Goal: Task Accomplishment & Management: Manage account settings

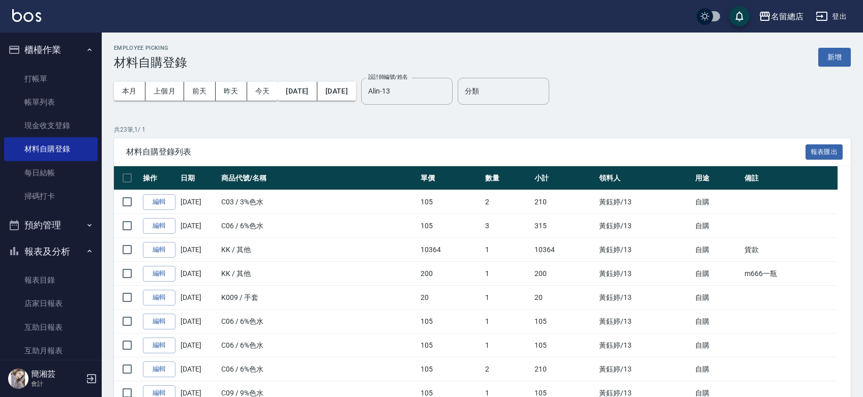
scroll to position [338, 0]
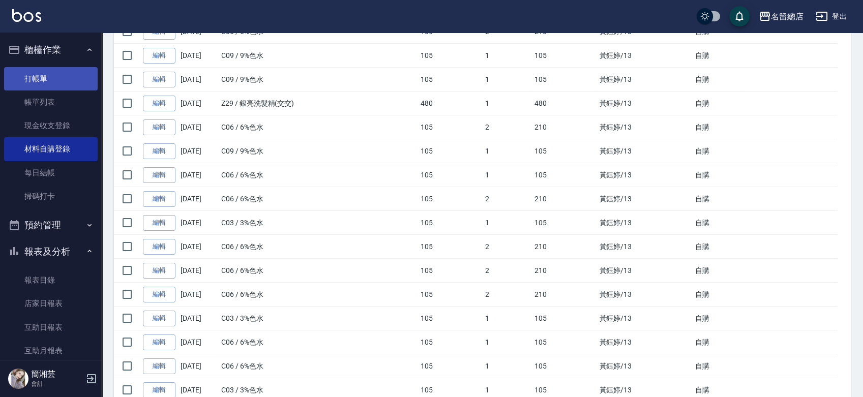
click at [66, 80] on link "打帳單" at bounding box center [51, 78] width 94 height 23
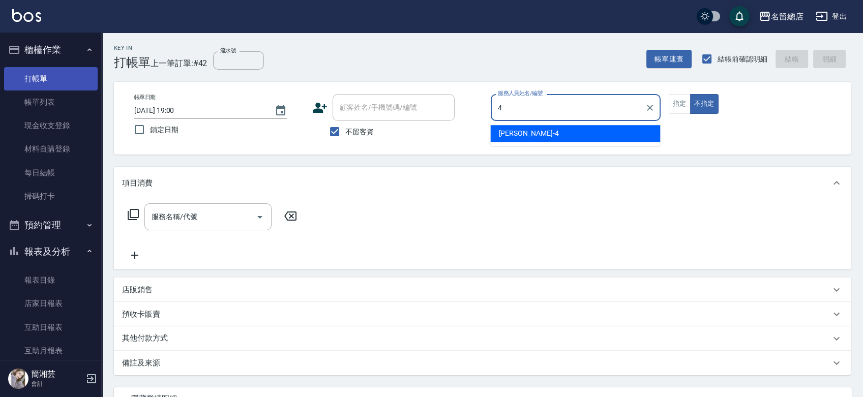
type input "[PERSON_NAME]-4"
type button "false"
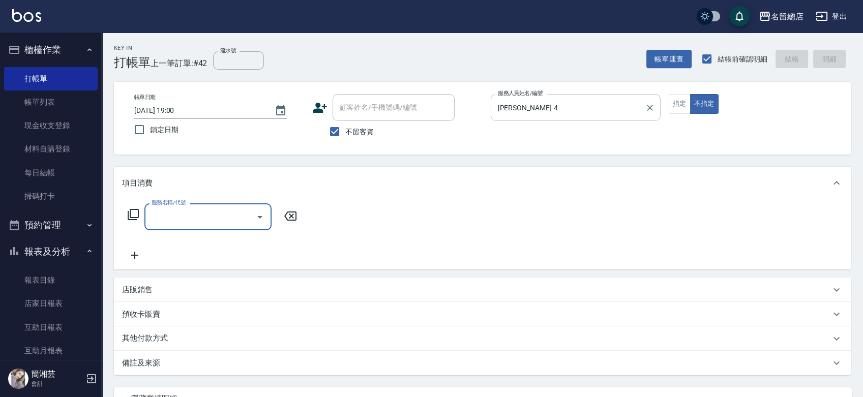
drag, startPoint x: 679, startPoint y: 105, endPoint x: 658, endPoint y: 117, distance: 24.6
click at [677, 107] on button "指定" at bounding box center [680, 104] width 22 height 20
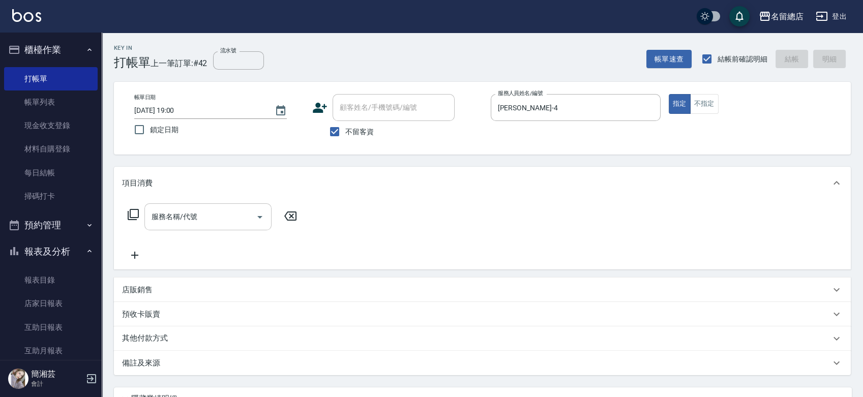
click at [181, 206] on div "服務名稱/代號" at bounding box center [207, 216] width 127 height 27
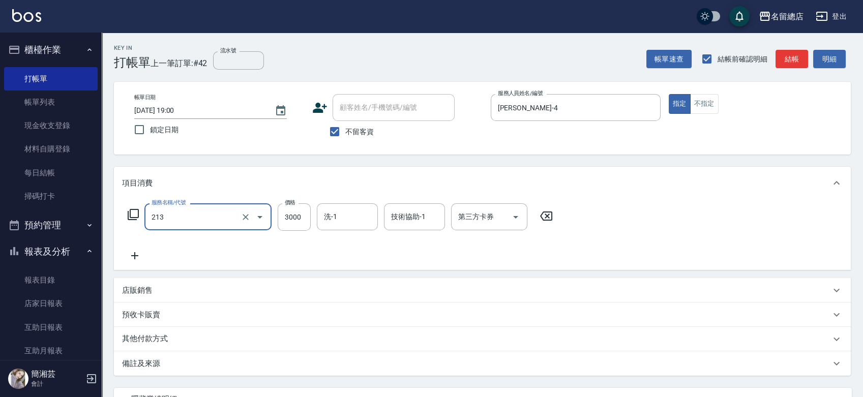
type input "陶溫3000以上(213)"
type input "3500"
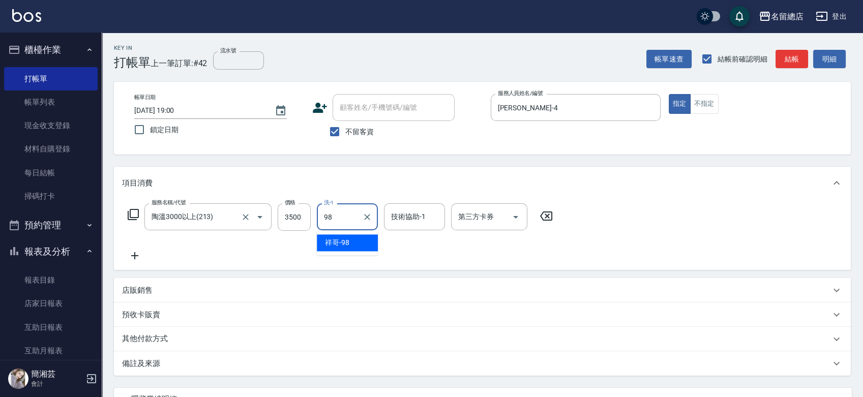
type input "祥哥-98"
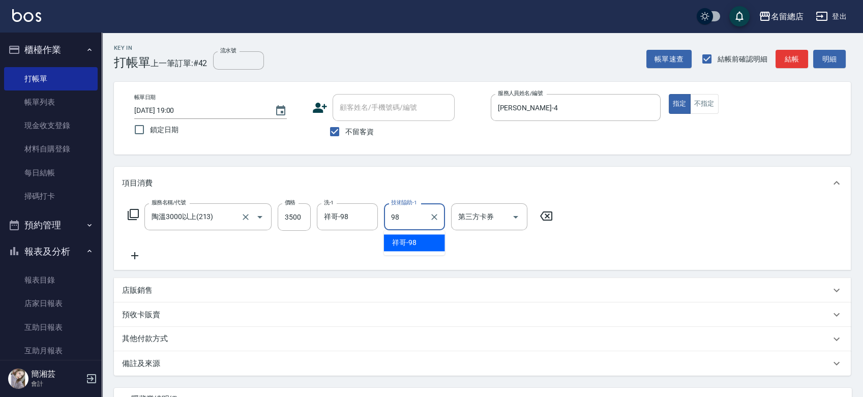
type input "祥哥-98"
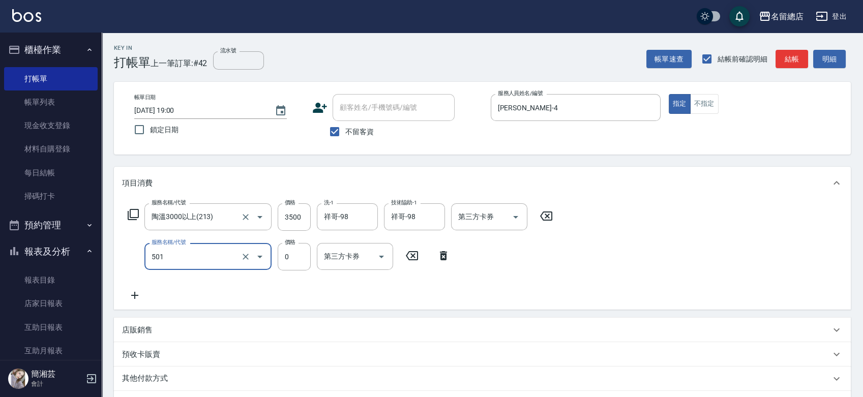
type input "2段蓋卡1300以上(501)"
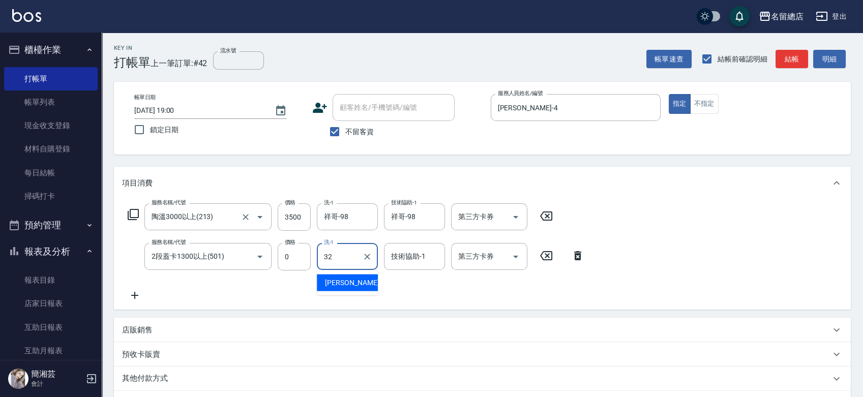
type input "[PERSON_NAME]-32"
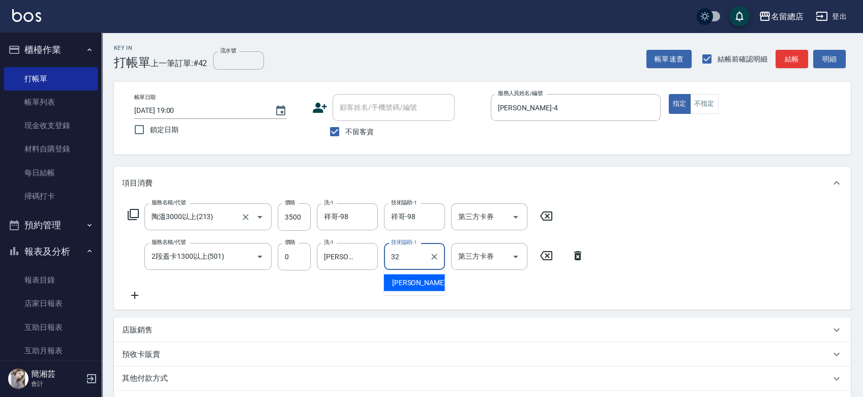
type input "[PERSON_NAME]-32"
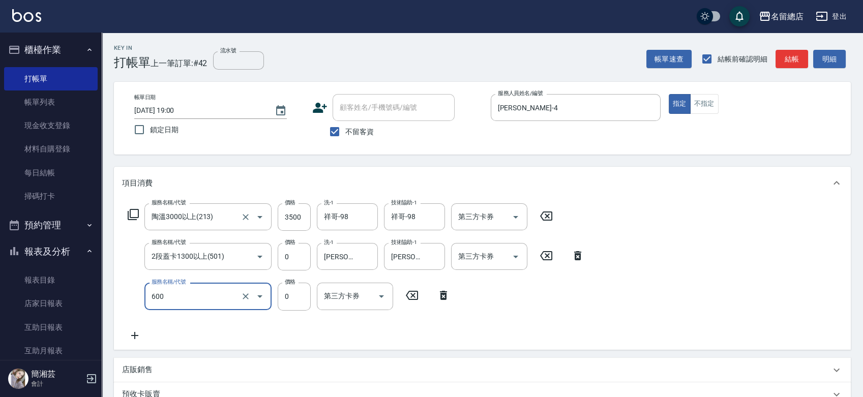
type input "洗髮(免費)(600)"
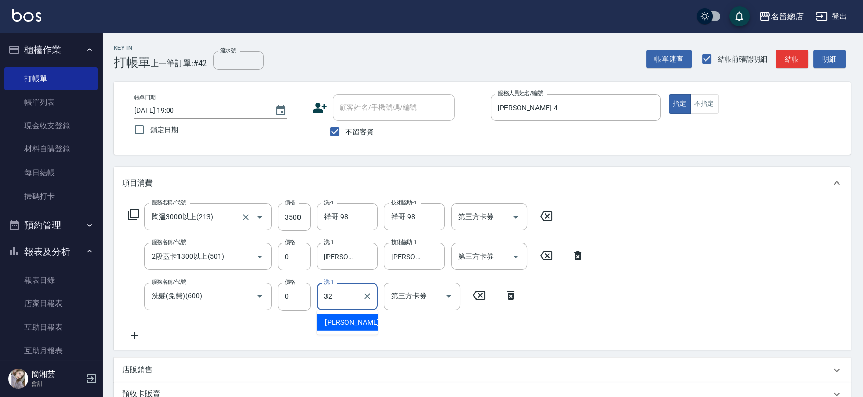
type input "[PERSON_NAME]-32"
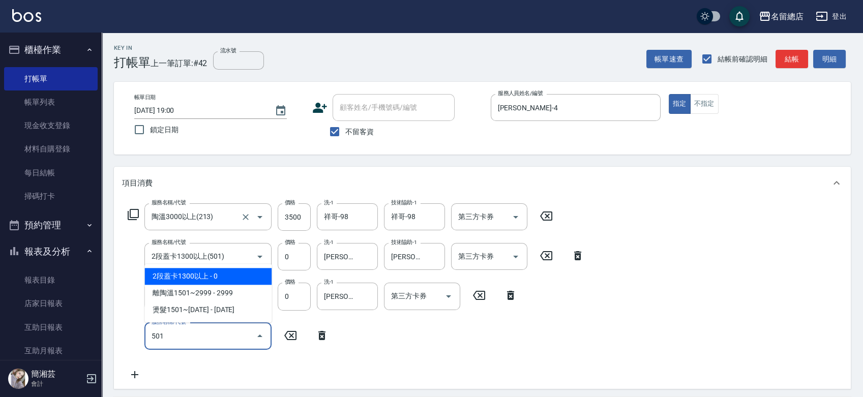
type input "2段蓋卡1300以上(501)"
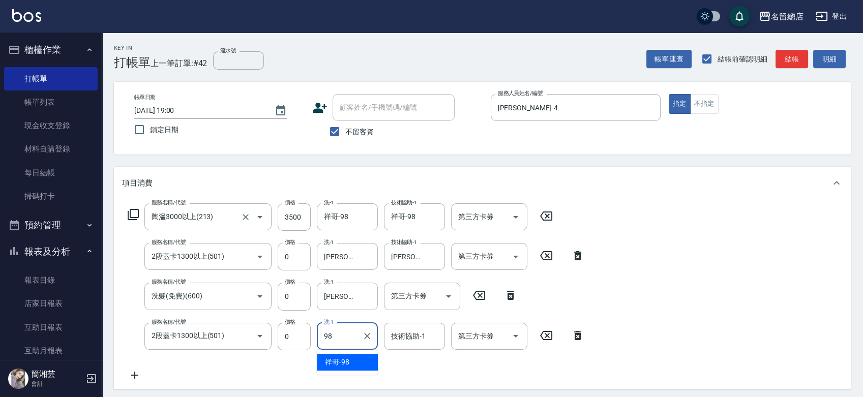
type input "祥哥-98"
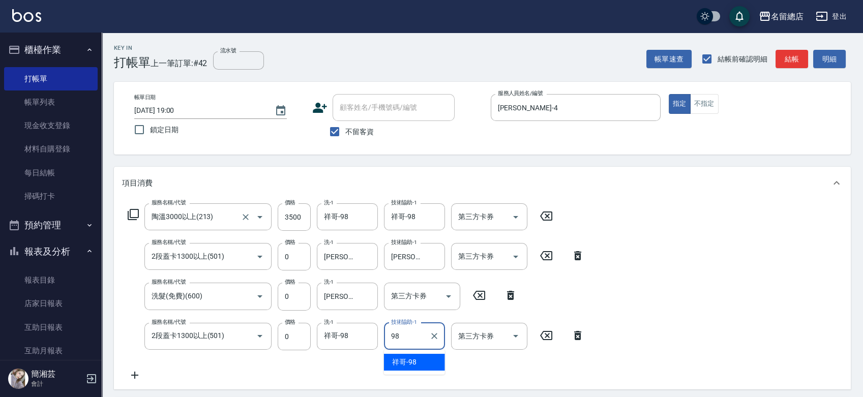
type input "祥哥-98"
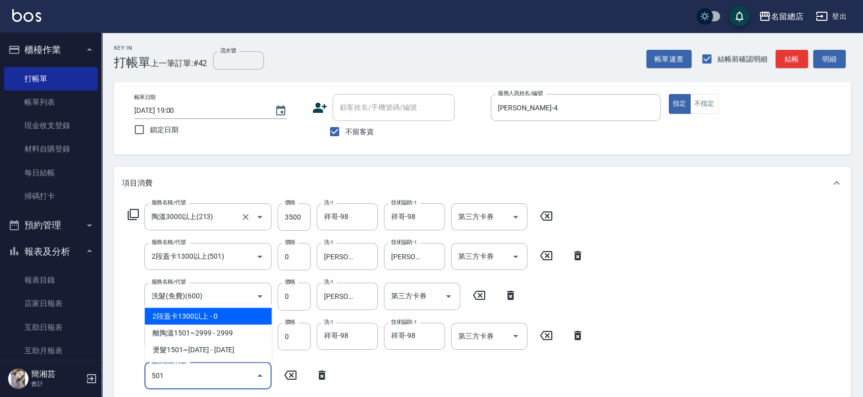
type input "2段蓋卡1300以上(501)"
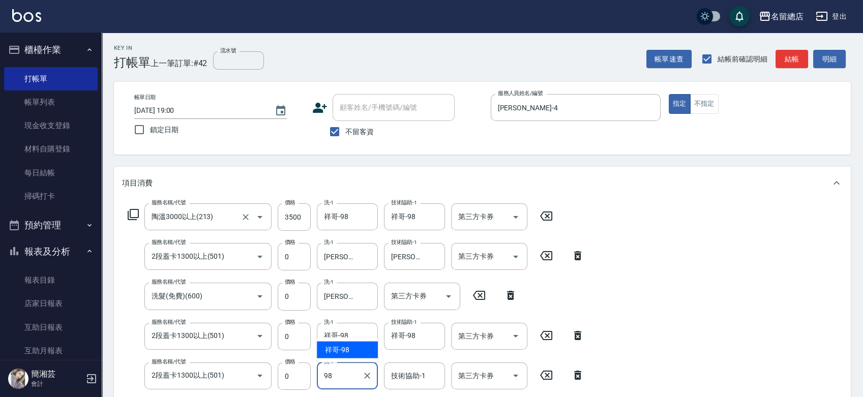
type input "祥哥-98"
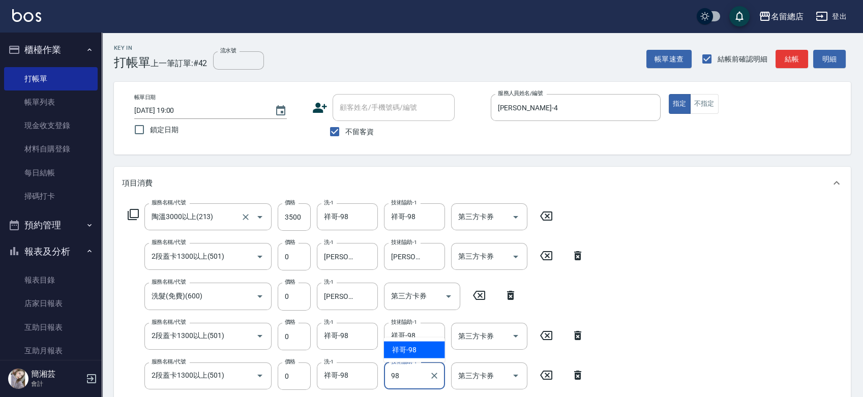
type input "祥哥-98"
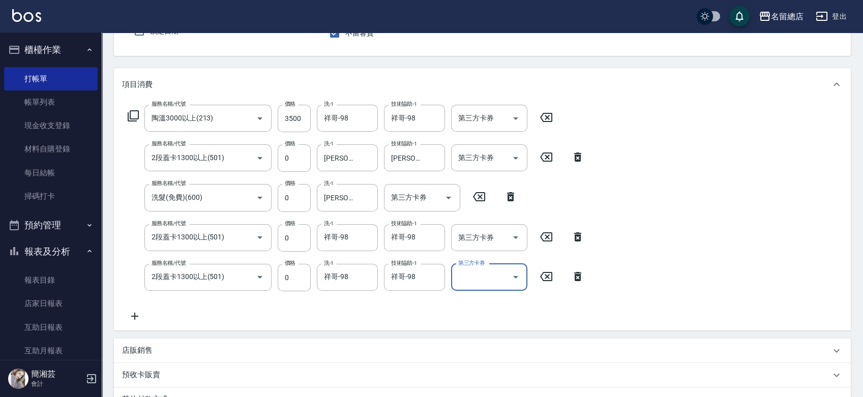
scroll to position [251, 0]
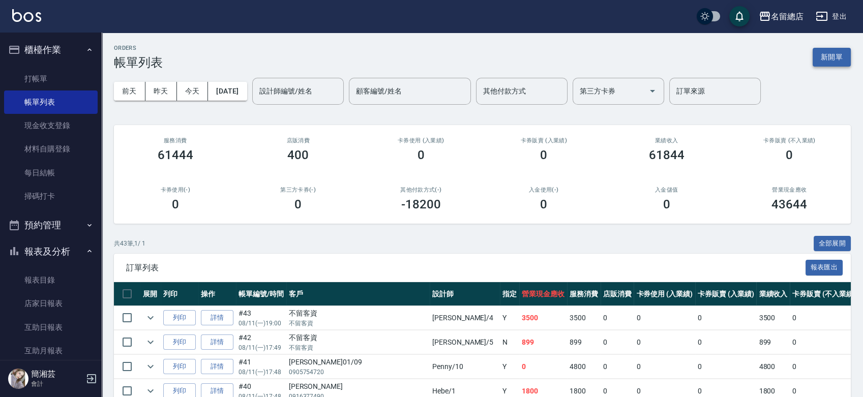
click at [828, 56] on button "新開單" at bounding box center [832, 57] width 38 height 19
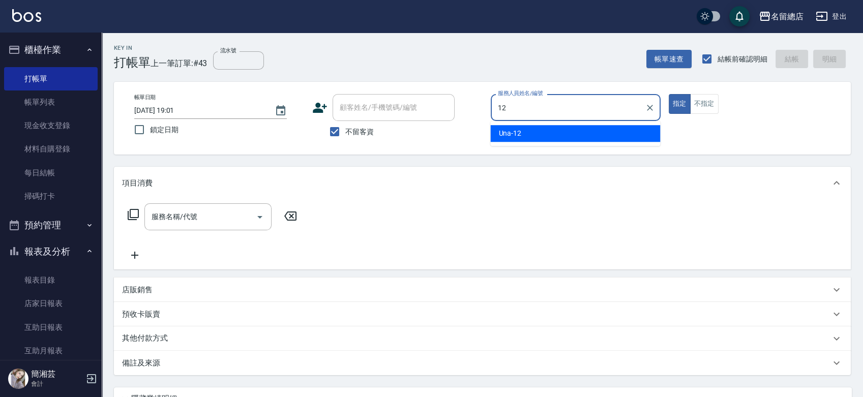
type input "Una-12"
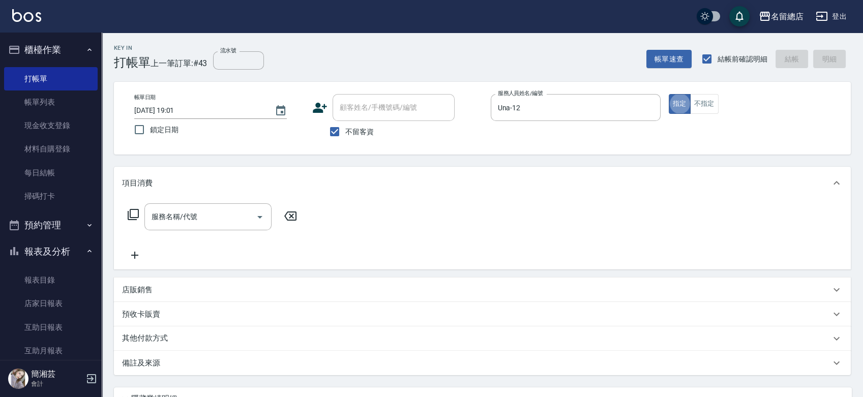
type button "true"
drag, startPoint x: 217, startPoint y: 236, endPoint x: 216, endPoint y: 222, distance: 14.3
click at [217, 235] on div "服務名稱/代號 服務名稱/代號" at bounding box center [212, 232] width 181 height 58
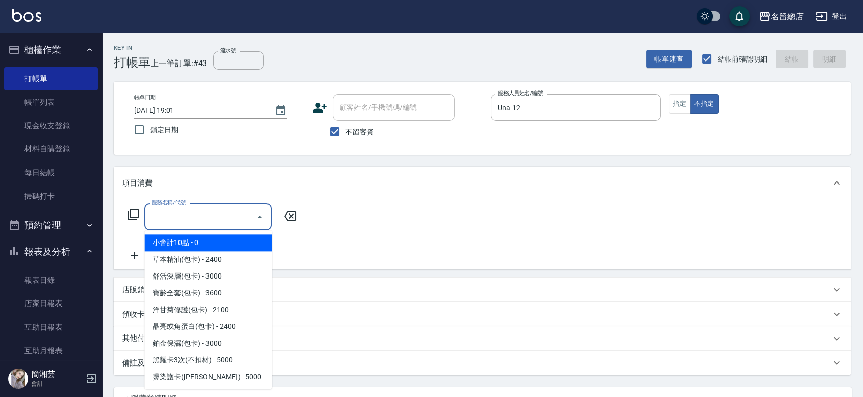
click at [217, 209] on input "服務名稱/代號" at bounding box center [200, 217] width 103 height 18
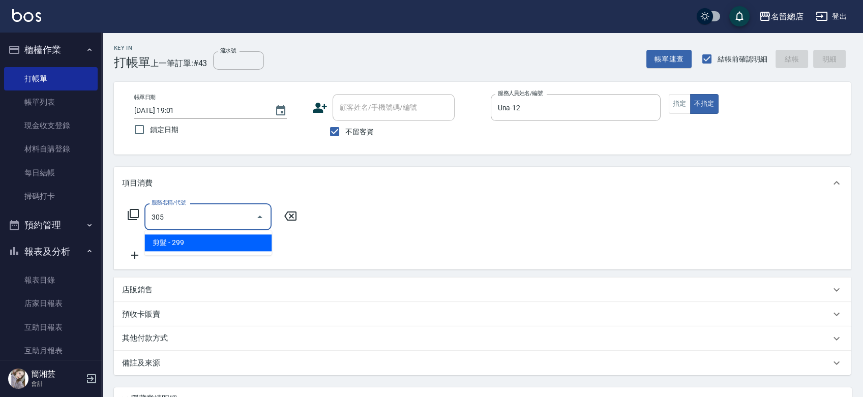
type input "剪髮(305)"
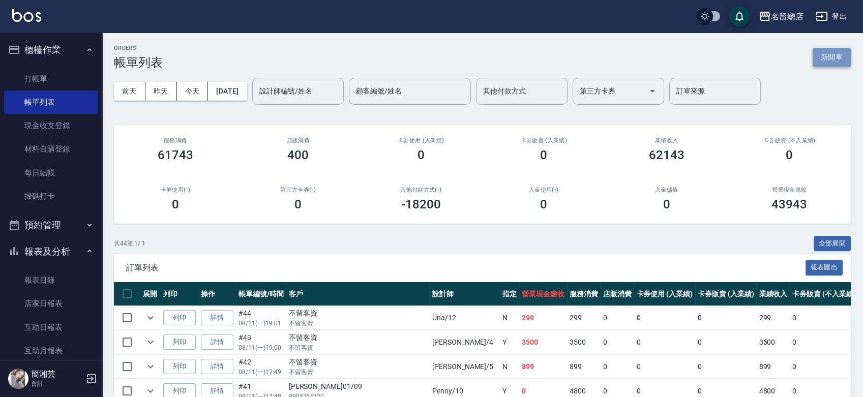
click at [832, 52] on button "新開單" at bounding box center [832, 57] width 38 height 19
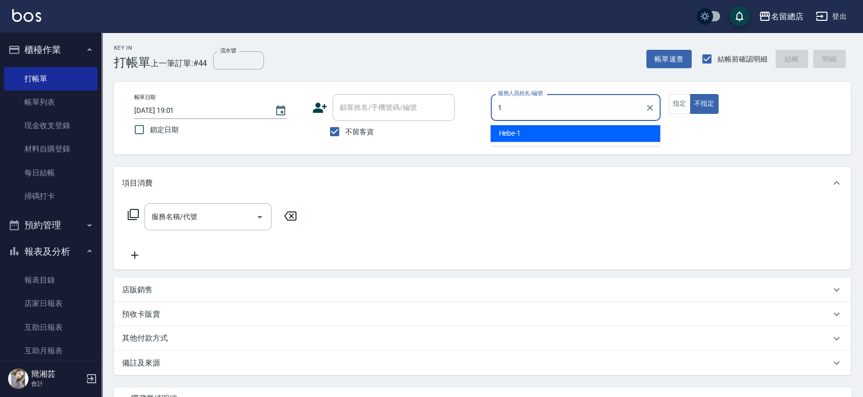
type input "Hebe-1"
type button "false"
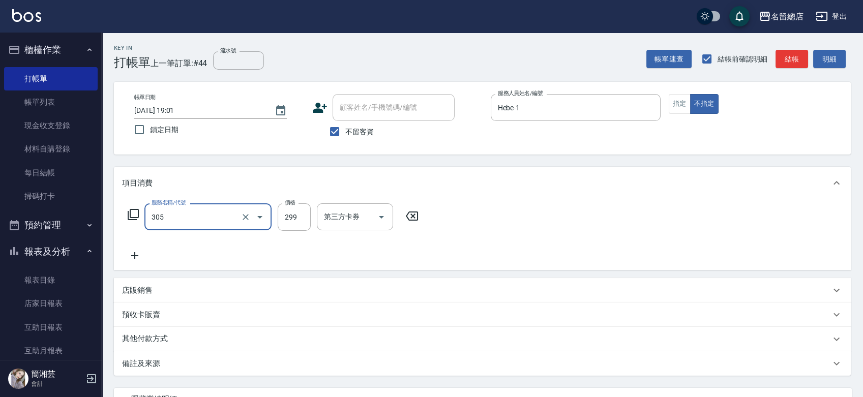
type input "剪髮(305)"
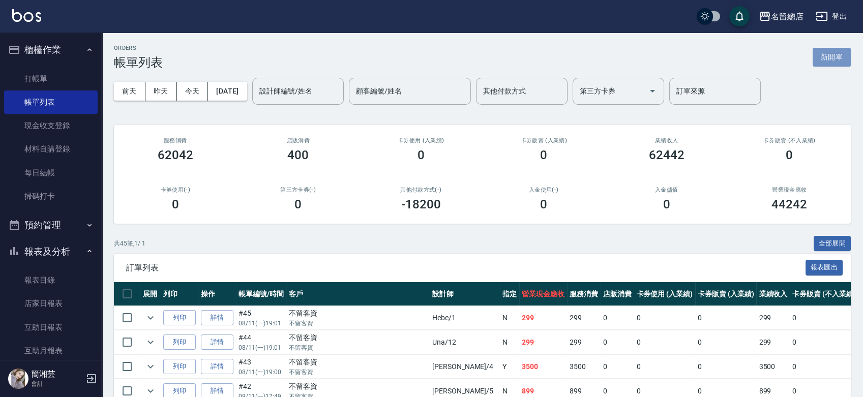
click at [830, 62] on button "新開單" at bounding box center [832, 57] width 38 height 19
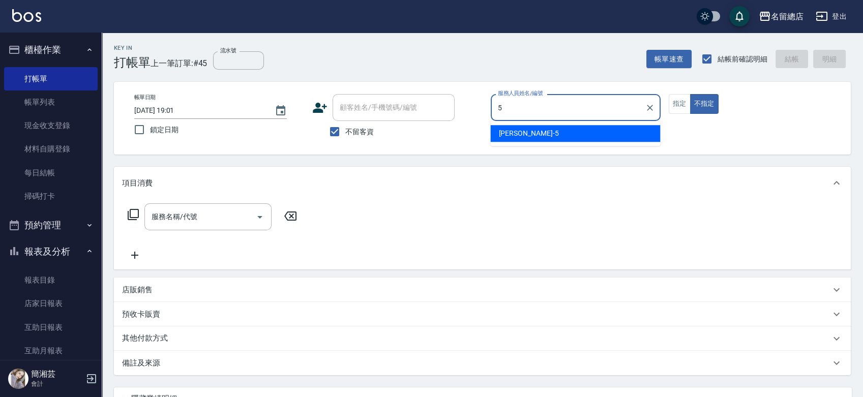
type input "[PERSON_NAME]-5"
type button "false"
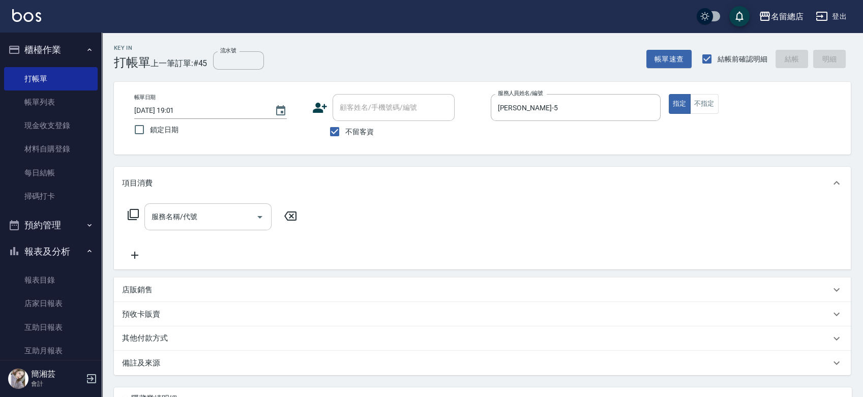
click at [175, 227] on div "服務名稱/代號" at bounding box center [207, 216] width 127 height 27
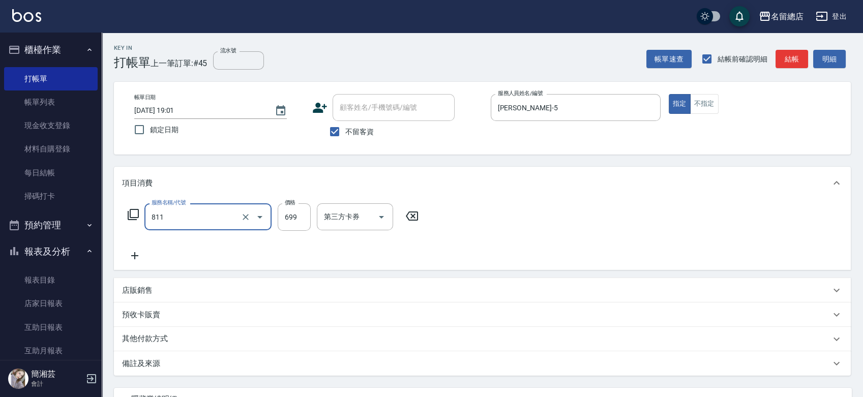
type input "洗+剪(811)"
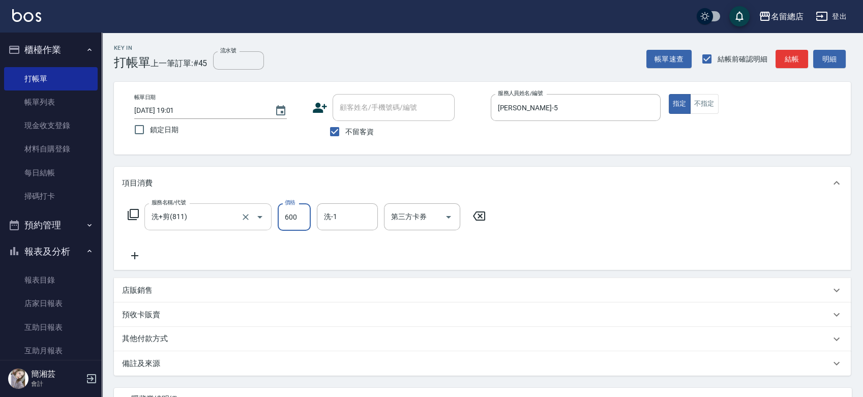
type input "600"
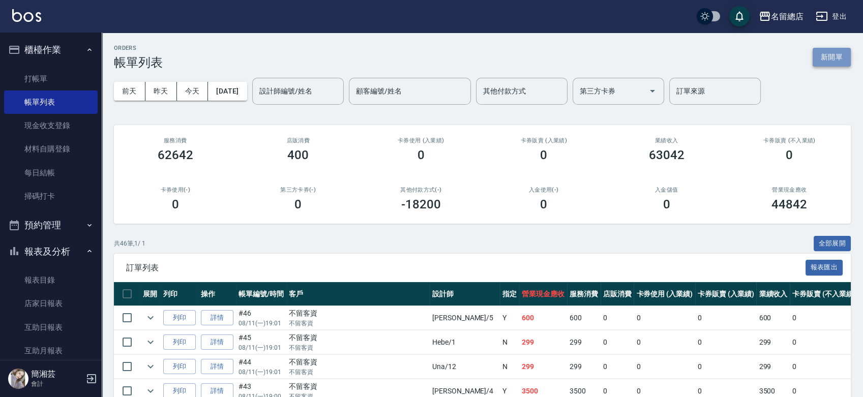
click at [834, 59] on button "新開單" at bounding box center [832, 57] width 38 height 19
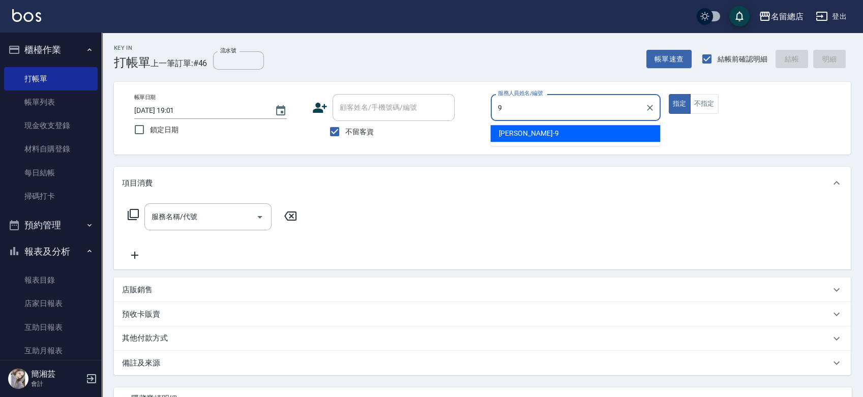
type input "[PERSON_NAME]-9"
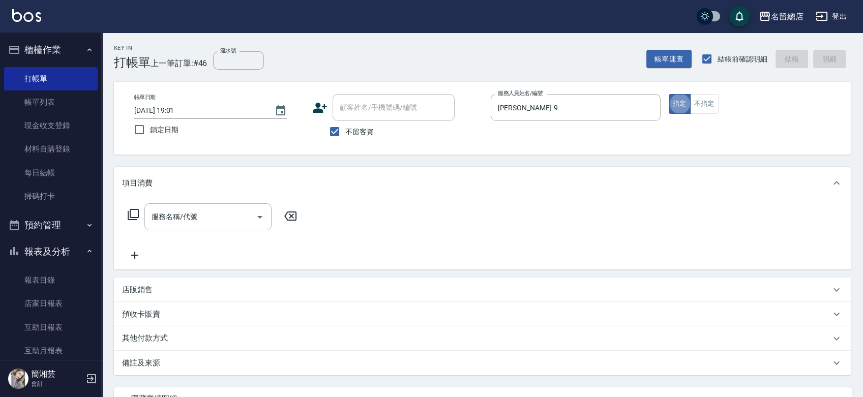
type button "true"
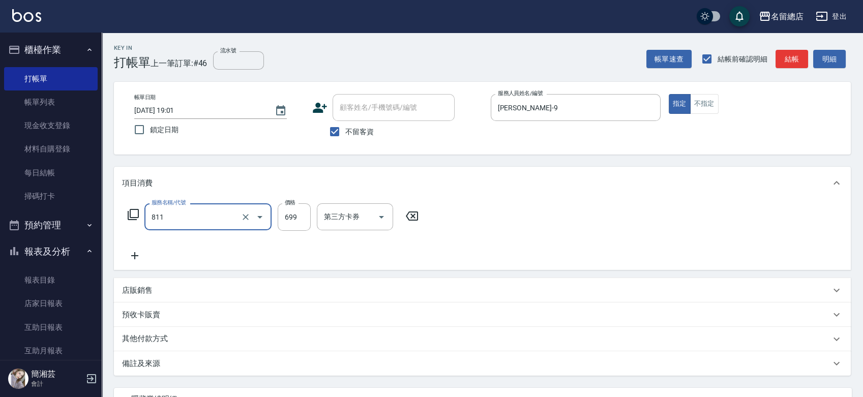
type input "洗+剪(811)"
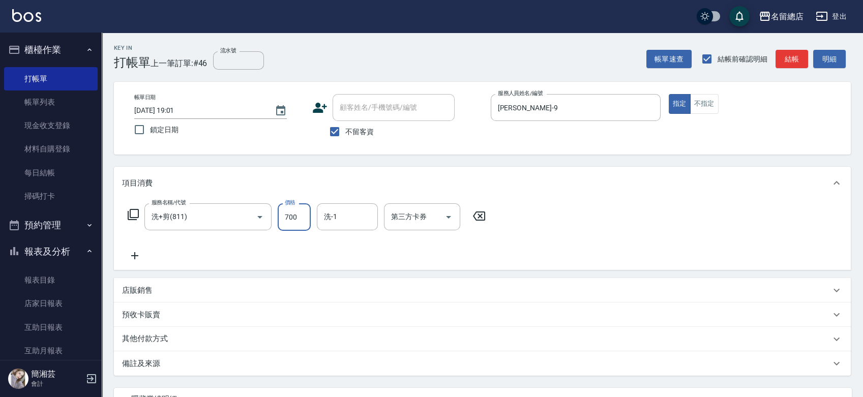
type input "700"
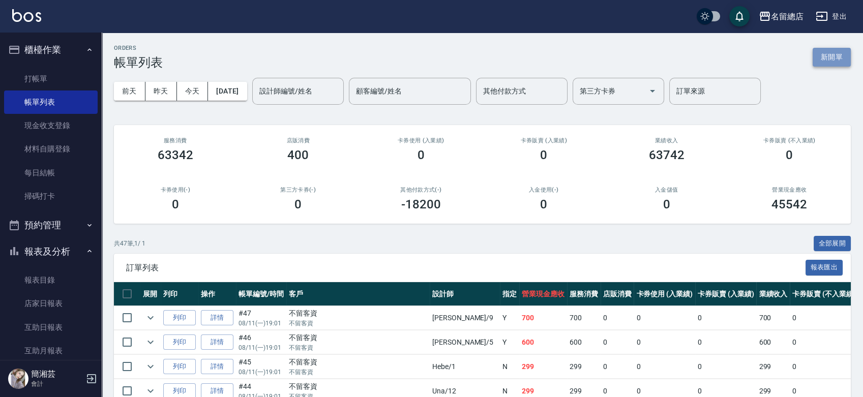
click at [830, 49] on button "新開單" at bounding box center [832, 57] width 38 height 19
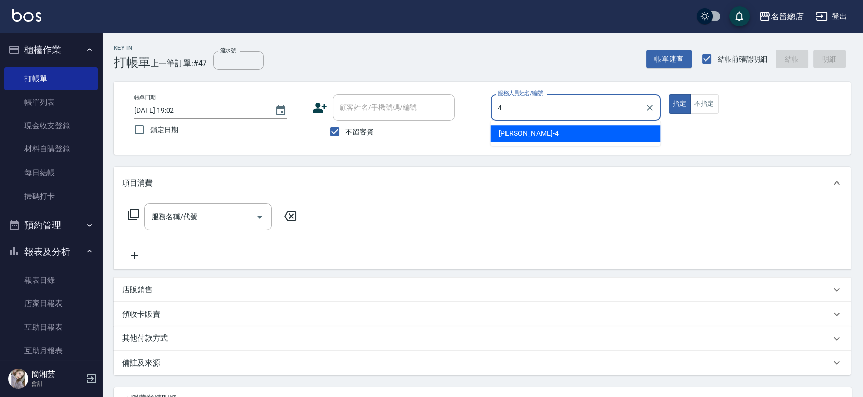
type input "[PERSON_NAME]-4"
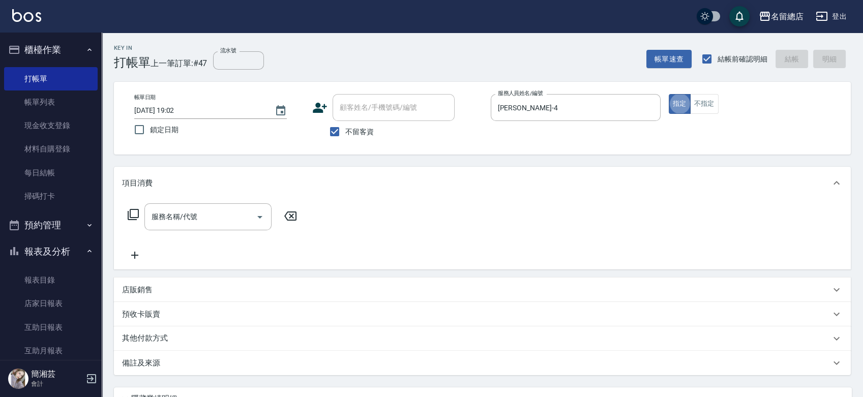
type button "true"
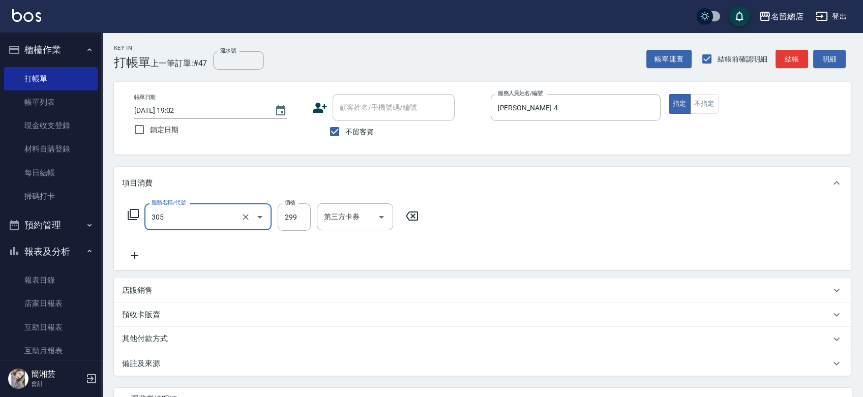
type input "剪髮(305)"
type input "500"
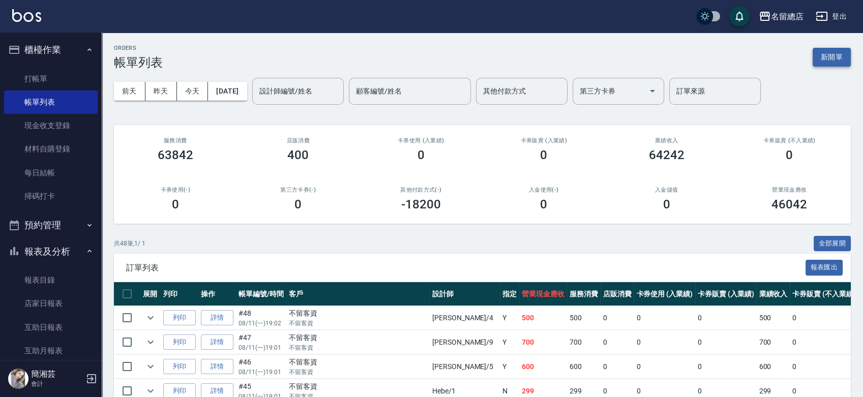
click at [845, 53] on button "新開單" at bounding box center [832, 57] width 38 height 19
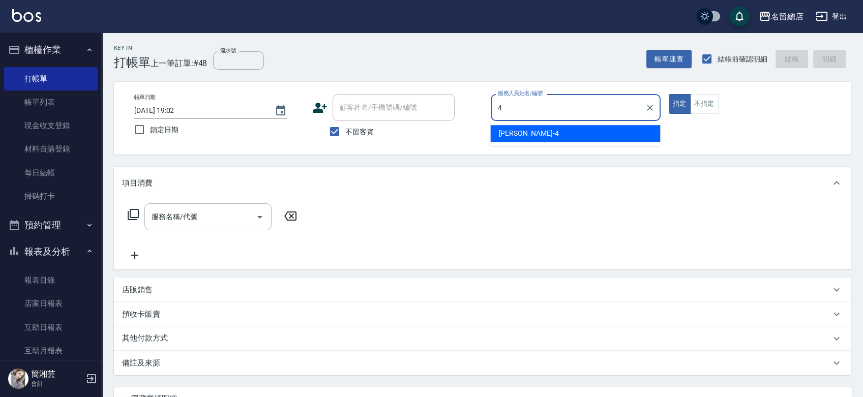
type input "[PERSON_NAME]-4"
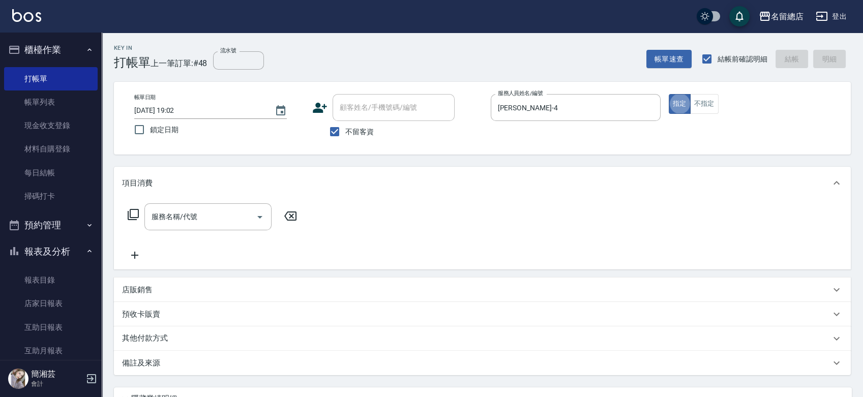
type button "true"
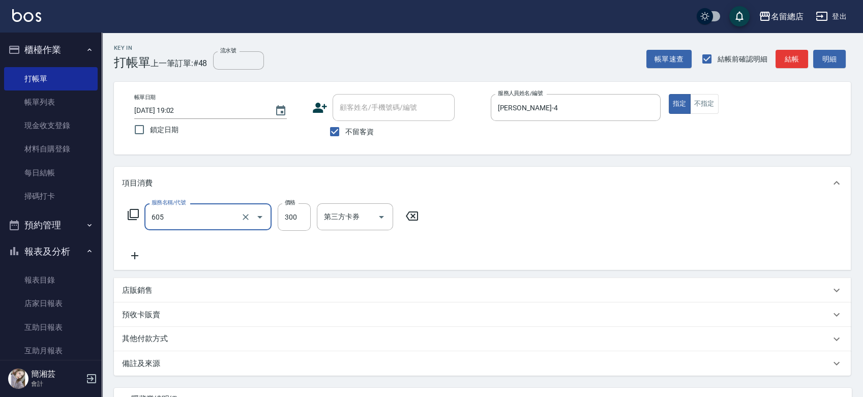
type input "洗髮 (女)(605)"
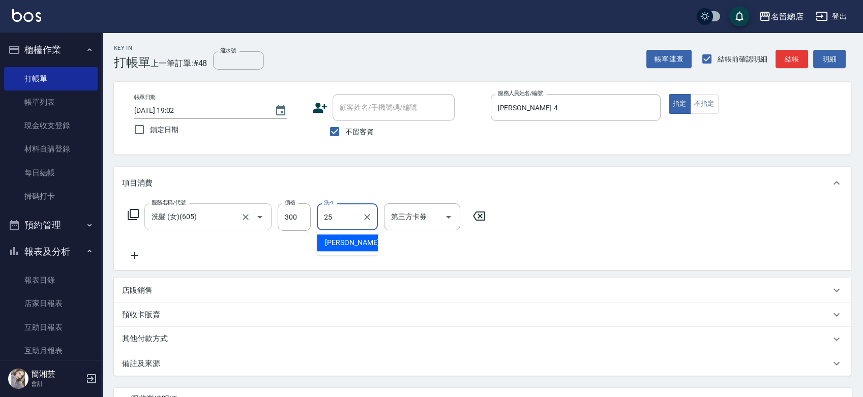
type input "[PERSON_NAME]-25"
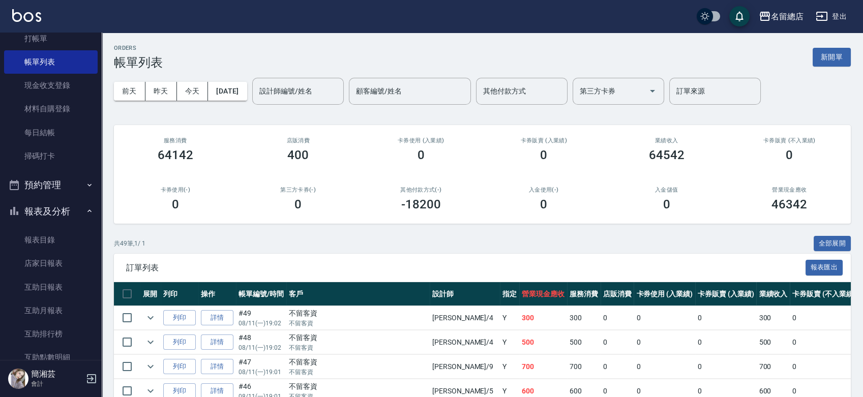
scroll to position [169, 0]
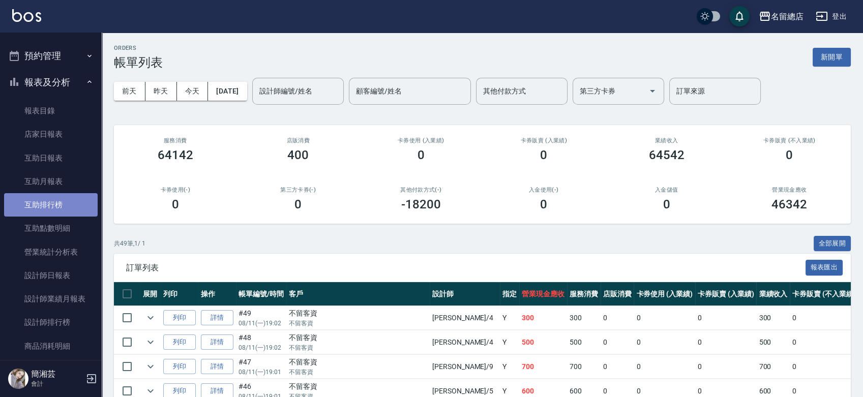
click at [54, 206] on link "互助排行榜" at bounding box center [51, 204] width 94 height 23
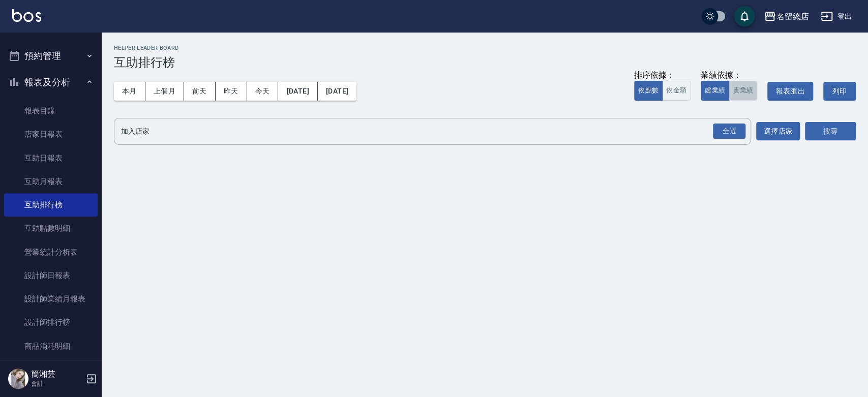
drag, startPoint x: 737, startPoint y: 93, endPoint x: 732, endPoint y: 115, distance: 23.6
click at [736, 95] on button "實業績" at bounding box center [743, 91] width 28 height 20
click at [731, 133] on div "全選" at bounding box center [729, 132] width 33 height 16
click at [822, 137] on button "搜尋" at bounding box center [830, 132] width 51 height 19
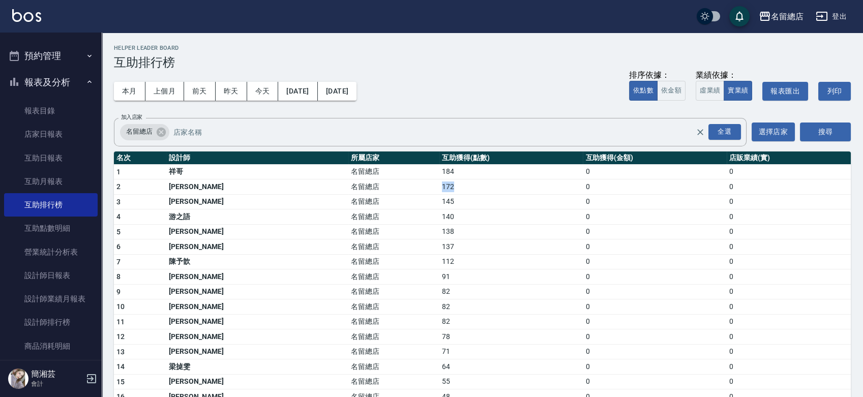
drag, startPoint x: 367, startPoint y: 186, endPoint x: 405, endPoint y: 185, distance: 38.1
click at [439, 185] on td "172" at bounding box center [510, 187] width 143 height 15
click at [439, 180] on td "172" at bounding box center [510, 187] width 143 height 15
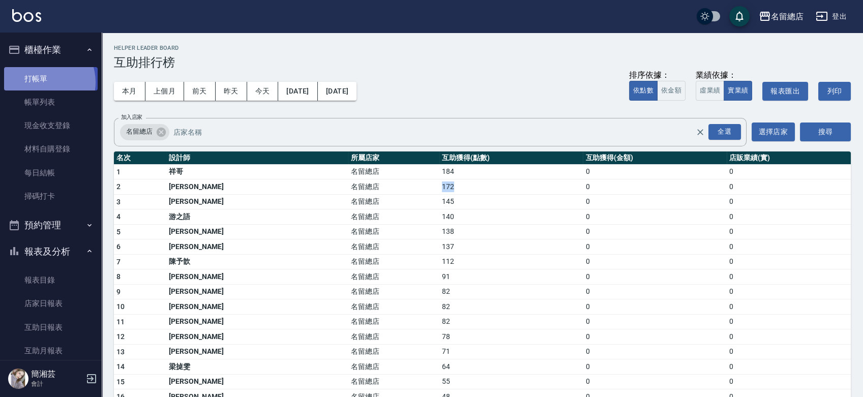
click at [41, 82] on link "打帳單" at bounding box center [51, 78] width 94 height 23
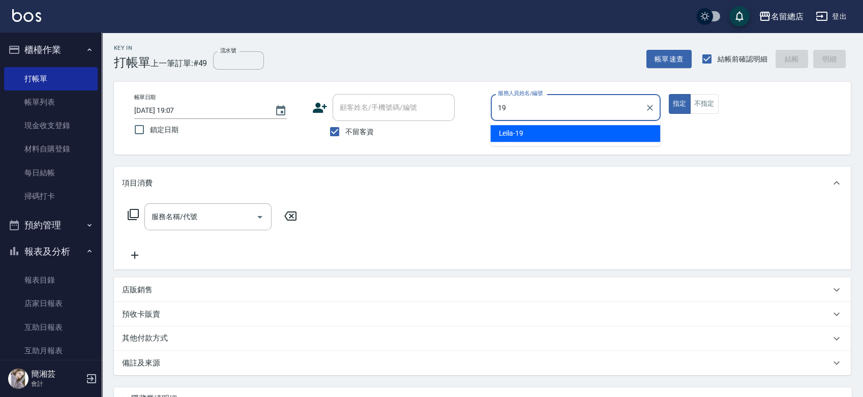
type input "Leila-19"
type button "true"
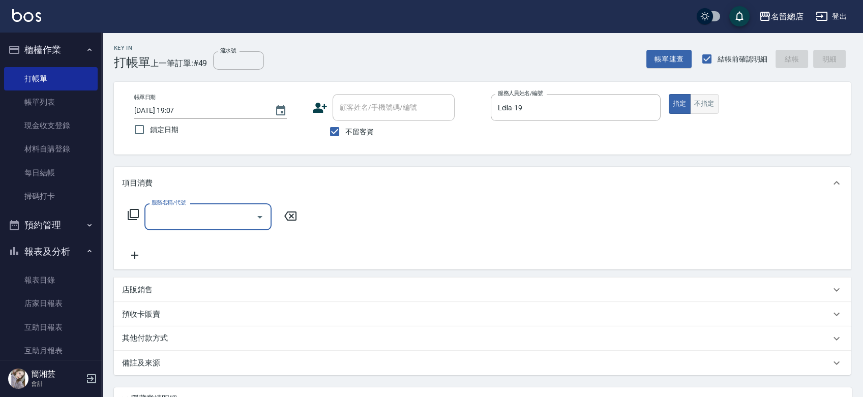
click at [700, 96] on button "不指定" at bounding box center [704, 104] width 28 height 20
click at [335, 126] on input "不留客資" at bounding box center [334, 131] width 21 height 21
checkbox input "false"
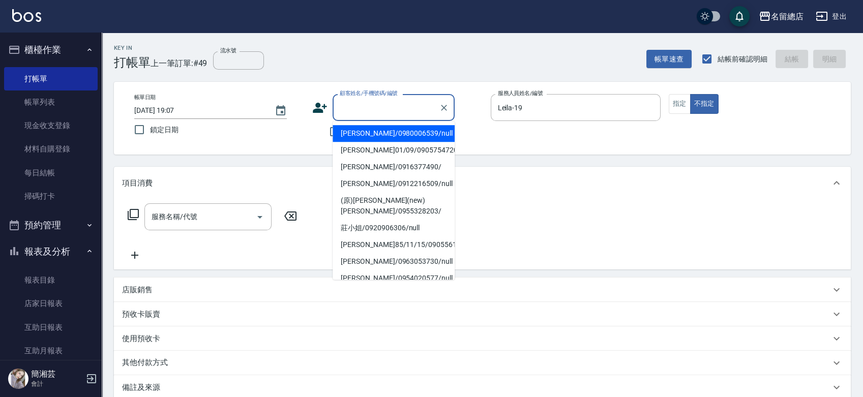
click at [351, 110] on input "顧客姓名/手機號碼/編號" at bounding box center [386, 108] width 98 height 18
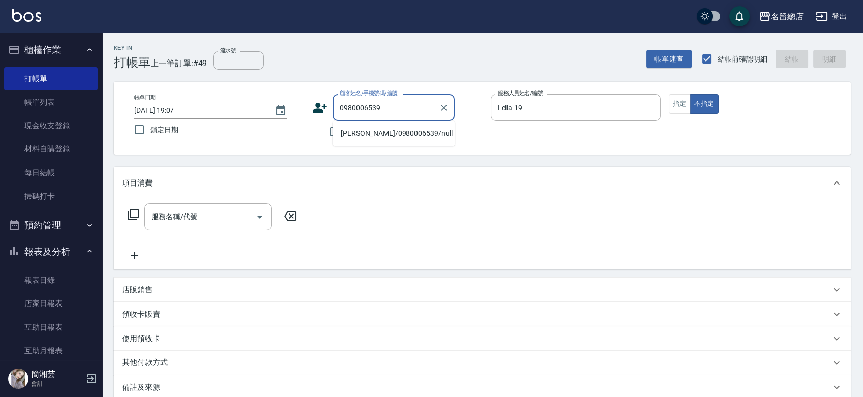
type input "[PERSON_NAME]/0980006539/null"
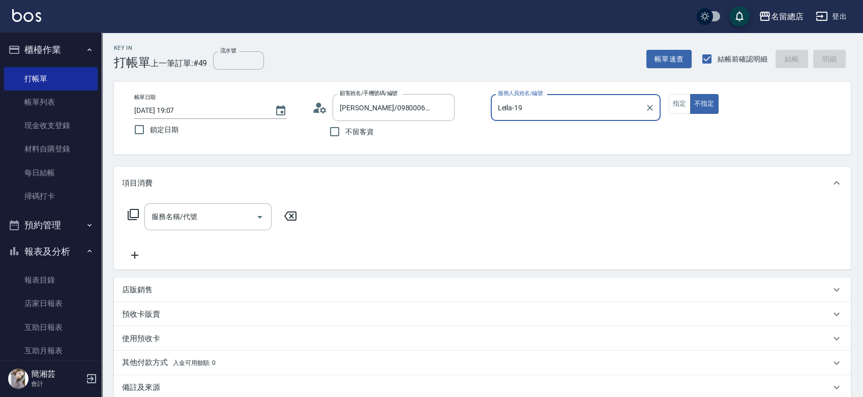
click at [690, 94] on button "不指定" at bounding box center [704, 104] width 28 height 20
type button "false"
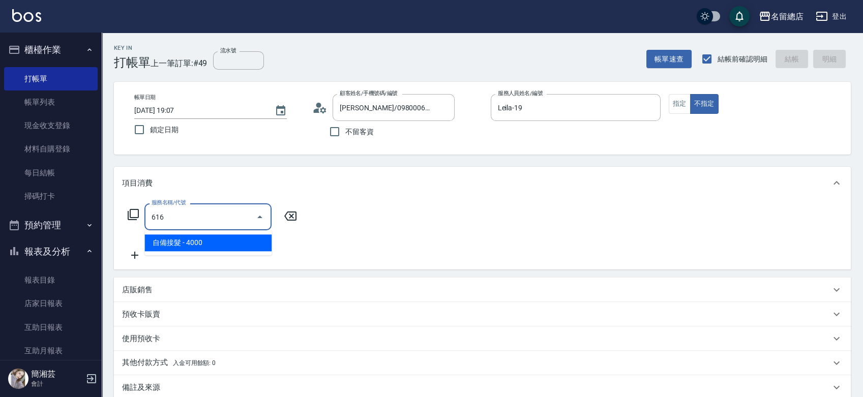
type input "自備接髮(616)"
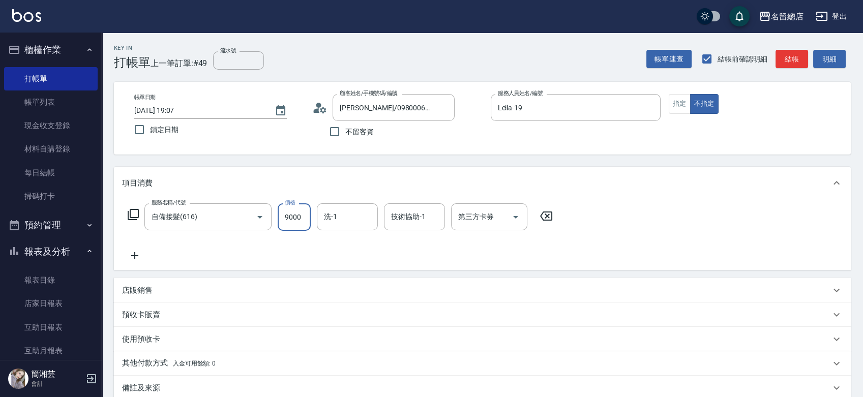
type input "9000"
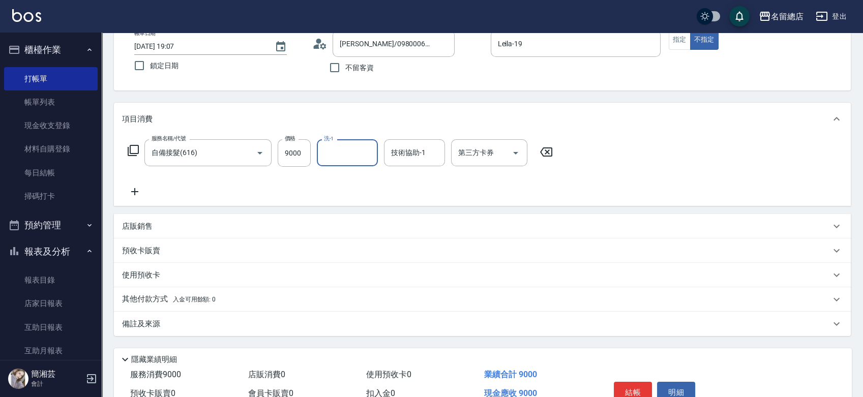
scroll to position [113, 0]
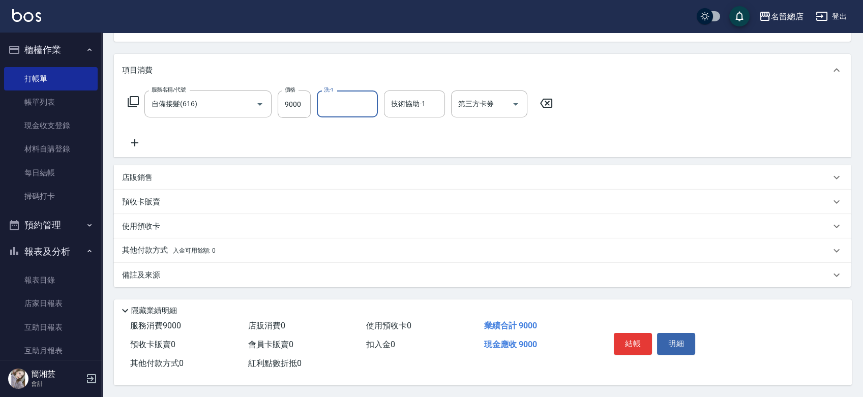
click at [155, 241] on div "其他付款方式 入金可用餘額: 0" at bounding box center [482, 250] width 737 height 24
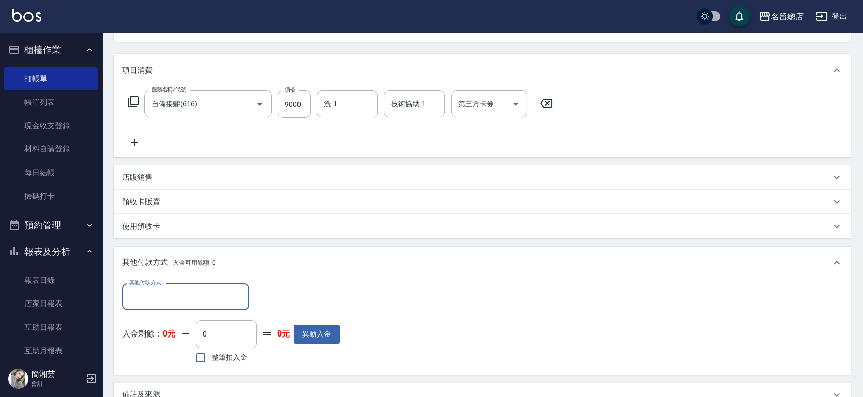
scroll to position [0, 0]
click at [175, 291] on input "其他付款方式" at bounding box center [186, 297] width 118 height 18
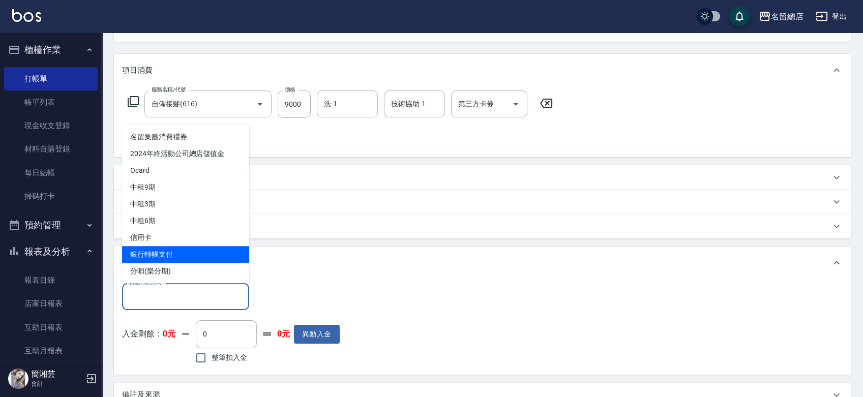
click at [160, 257] on span "銀行轉帳支付" at bounding box center [185, 254] width 127 height 17
type input "銀行轉帳支付"
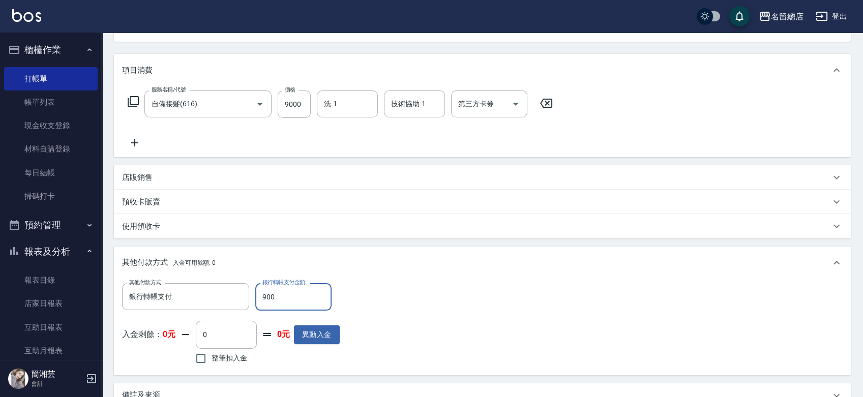
type input "9000"
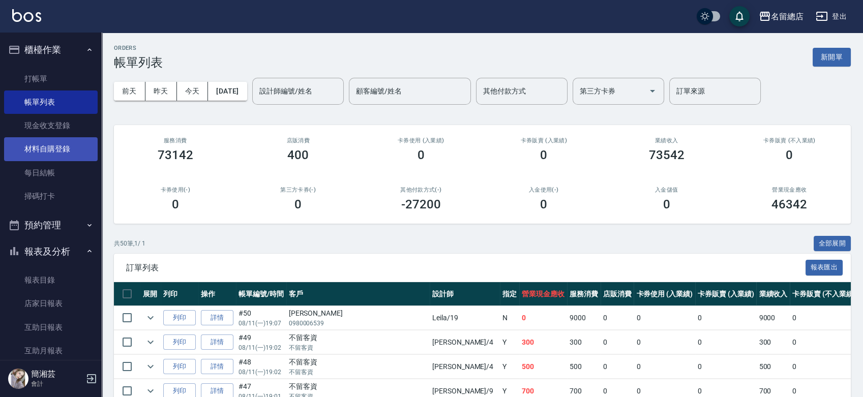
click at [39, 144] on link "材料自購登錄" at bounding box center [51, 148] width 94 height 23
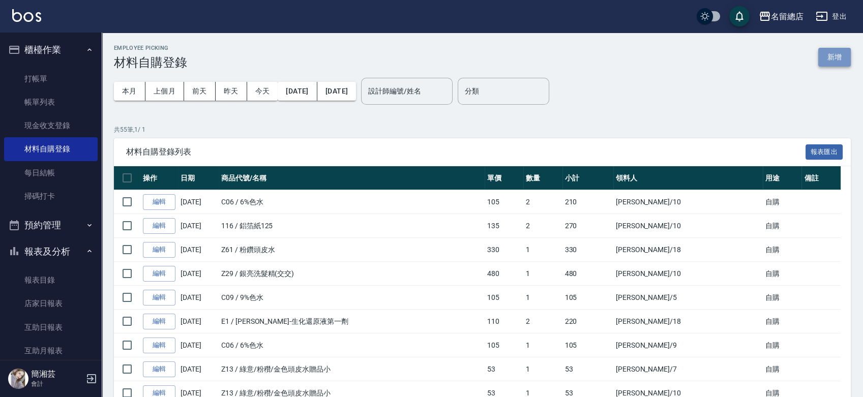
click at [824, 59] on button "新增" at bounding box center [834, 57] width 33 height 19
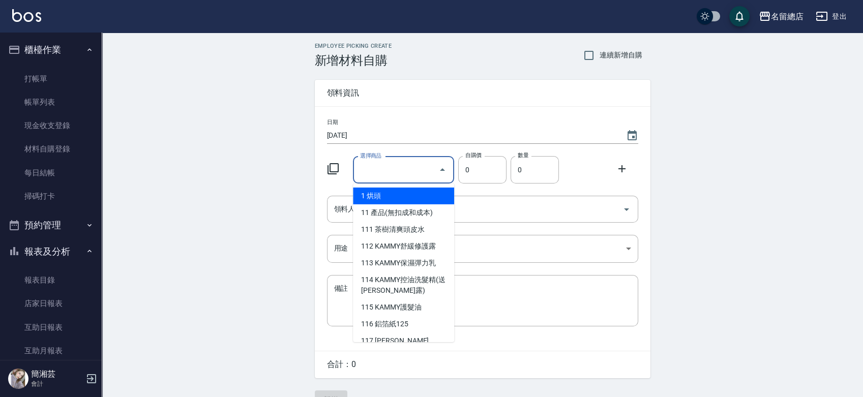
click at [389, 172] on input "選擇商品" at bounding box center [395, 170] width 77 height 18
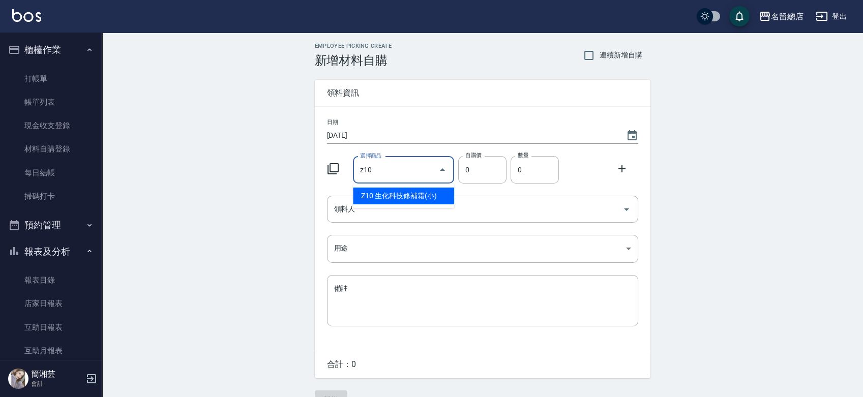
type input "生化科技修補霜(小)"
type input "80"
type input "1"
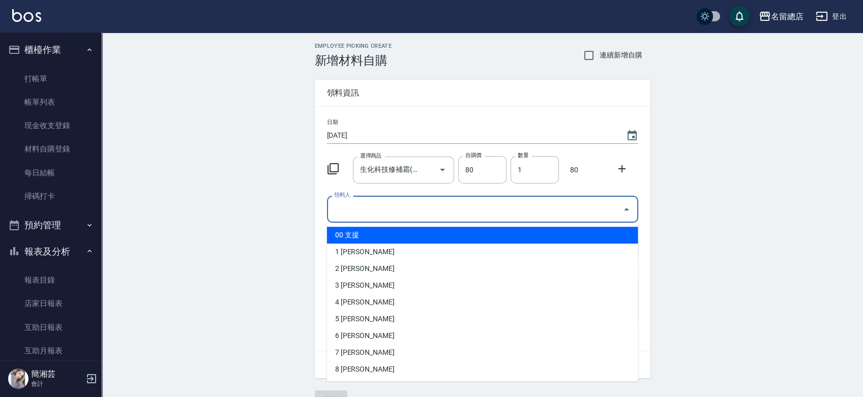
click at [349, 211] on input "領料人" at bounding box center [475, 209] width 287 height 18
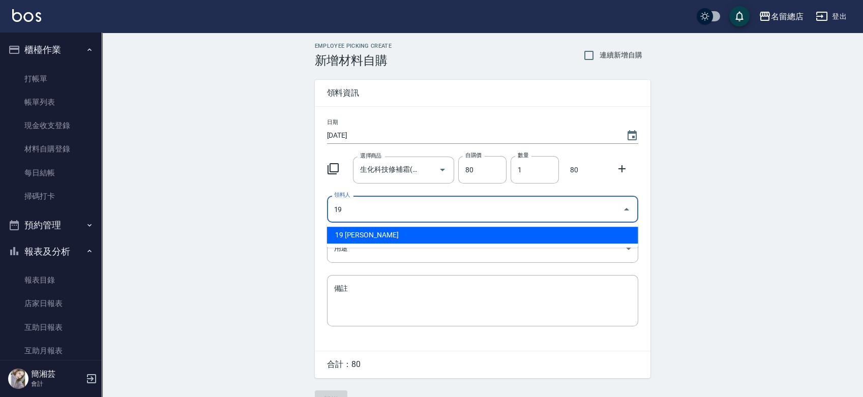
type input "19 [PERSON_NAME]"
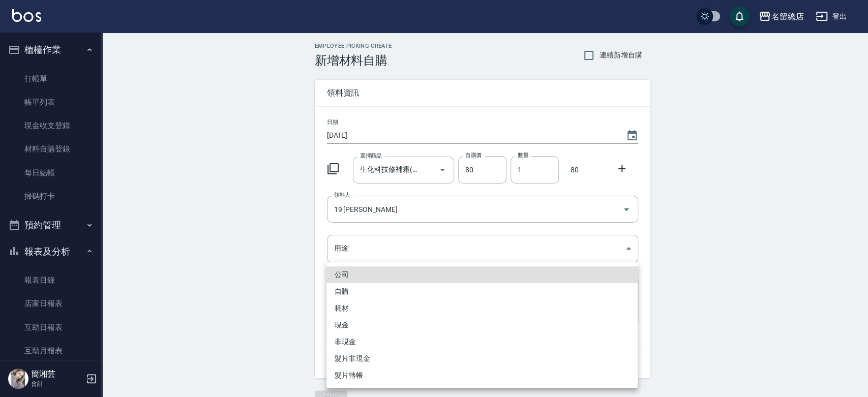
click at [346, 288] on li "自購" at bounding box center [481, 291] width 311 height 17
type input "自購"
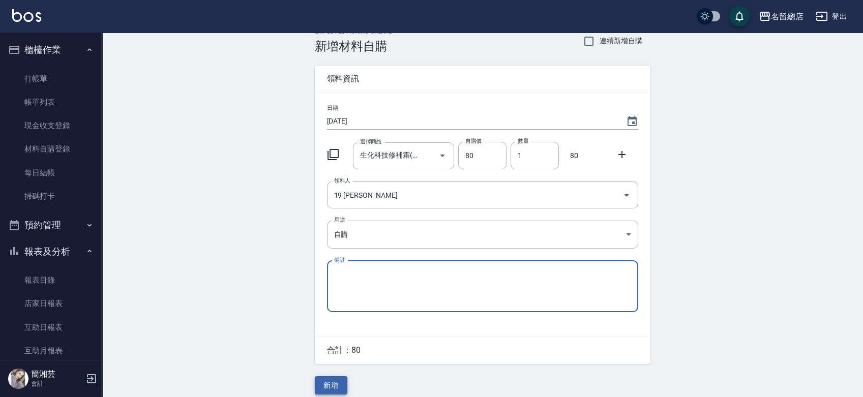
scroll to position [22, 0]
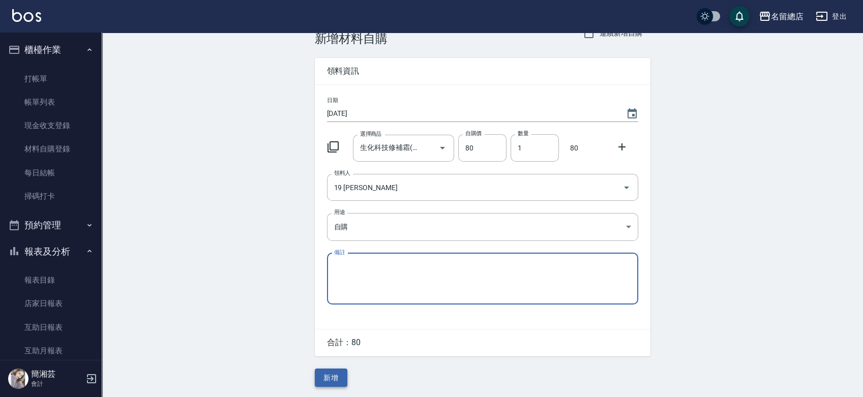
click at [328, 376] on button "新增" at bounding box center [331, 378] width 33 height 19
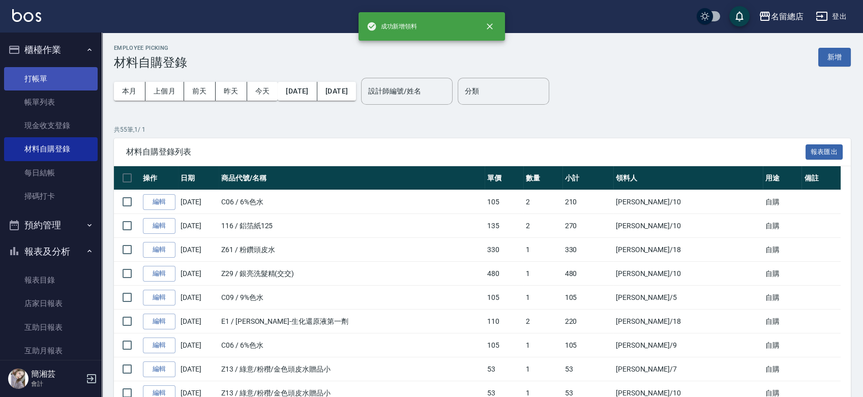
click at [50, 76] on link "打帳單" at bounding box center [51, 78] width 94 height 23
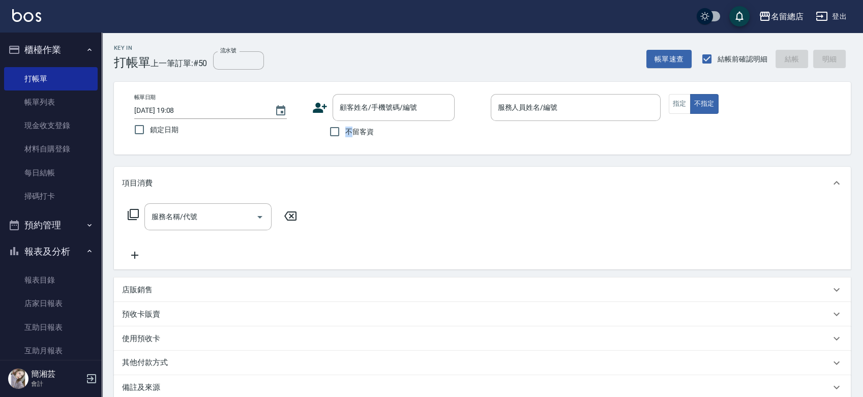
click at [352, 132] on span "不留客資" at bounding box center [359, 132] width 28 height 11
click at [334, 126] on input "不留客資" at bounding box center [334, 131] width 21 height 21
checkbox input "true"
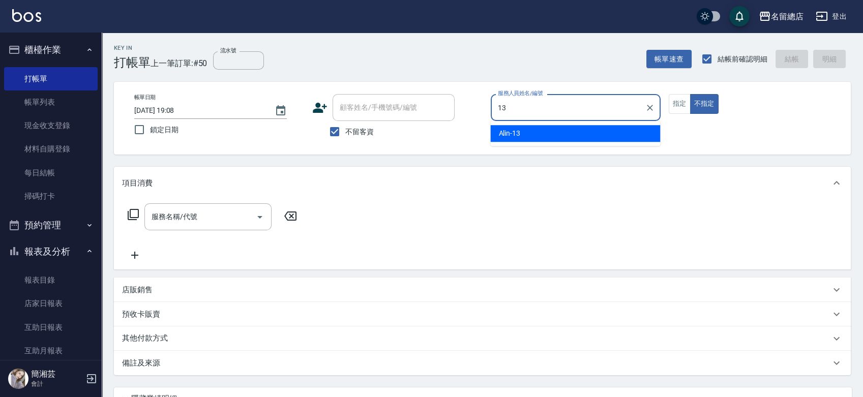
type input "Alin-13"
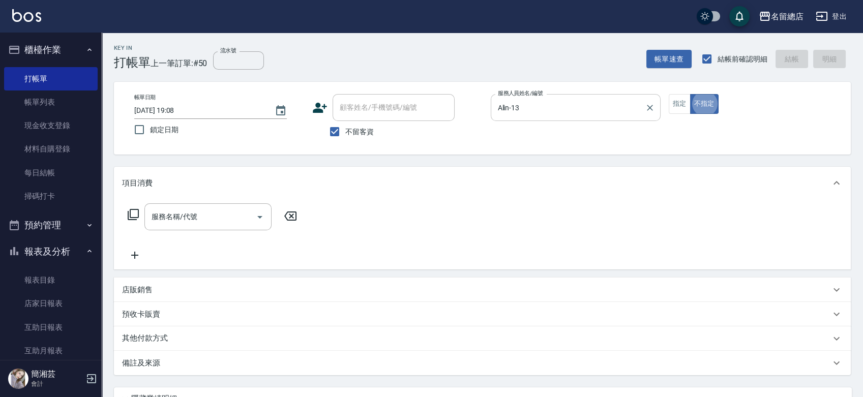
type button "false"
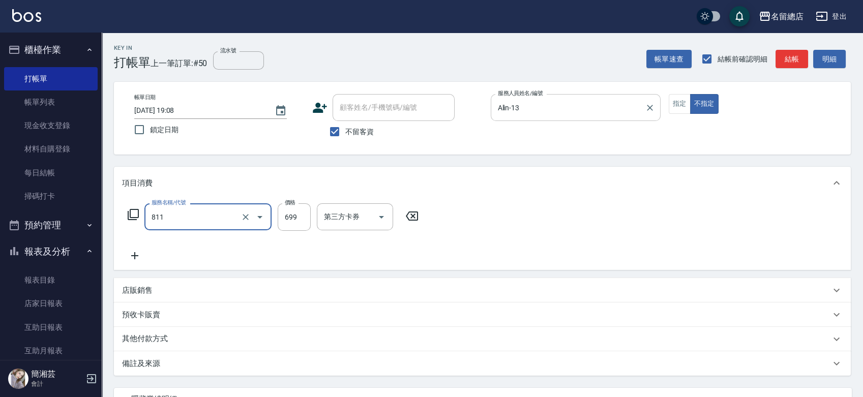
type input "洗+剪(811)"
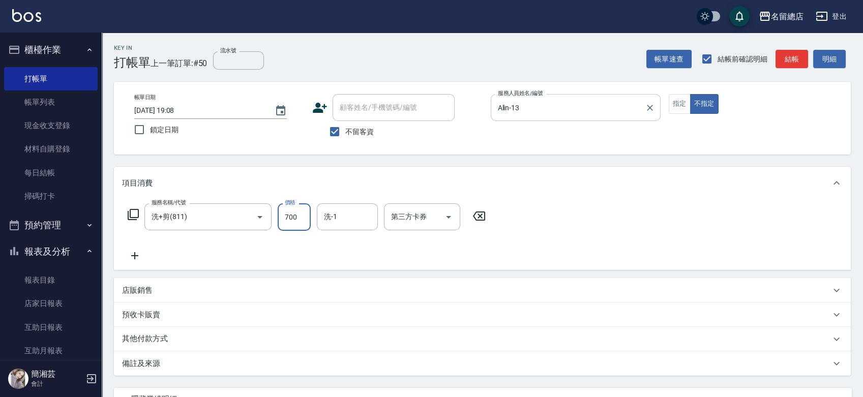
type input "700"
type input "[PERSON_NAME]-33"
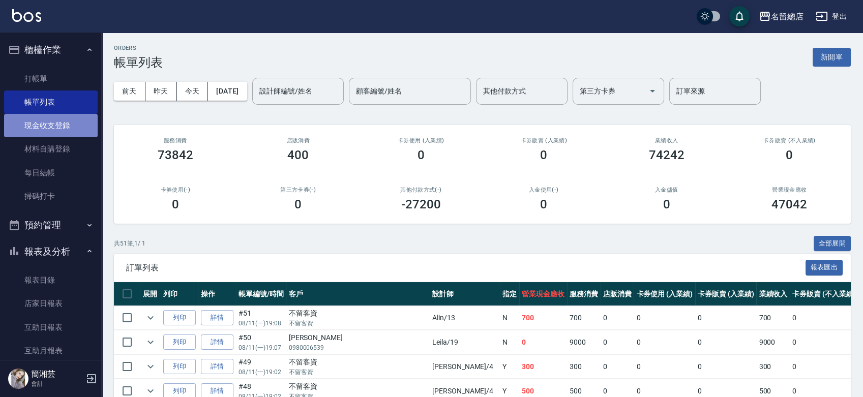
click at [58, 129] on link "現金收支登錄" at bounding box center [51, 125] width 94 height 23
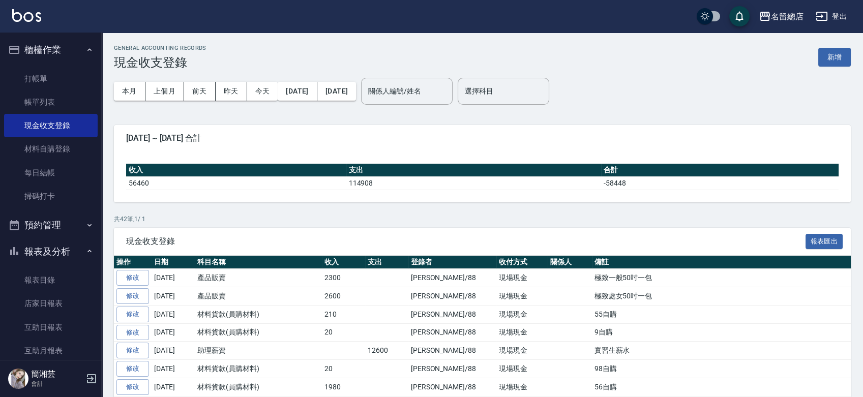
click at [836, 56] on button "新增" at bounding box center [834, 57] width 33 height 19
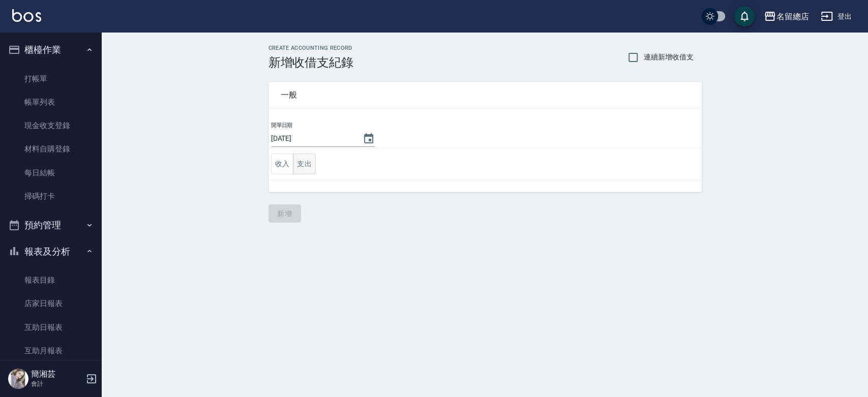
click at [301, 160] on button "支出" at bounding box center [304, 164] width 23 height 21
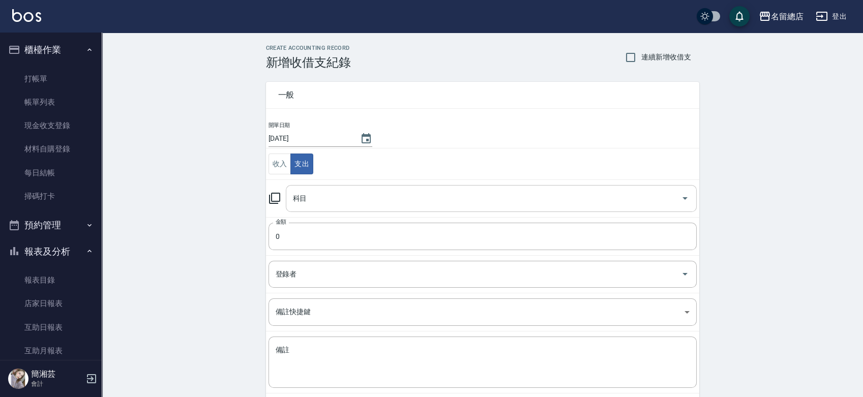
click at [308, 190] on div "科目" at bounding box center [491, 198] width 411 height 27
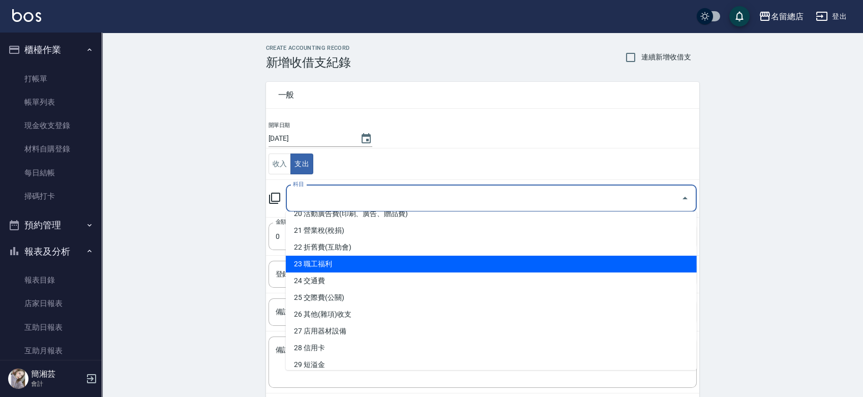
scroll to position [395, 0]
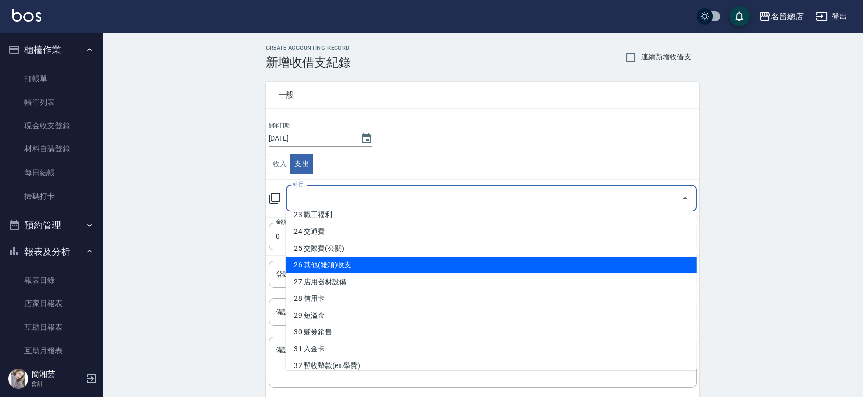
click at [356, 264] on li "26 其他(雜項)收支" at bounding box center [491, 265] width 411 height 17
type input "26 其他(雜項)收支"
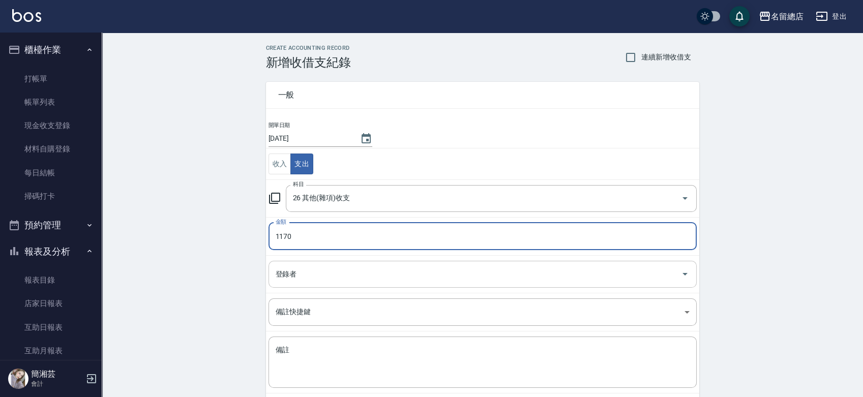
type input "1170"
click at [352, 267] on input "登錄者" at bounding box center [475, 274] width 404 height 18
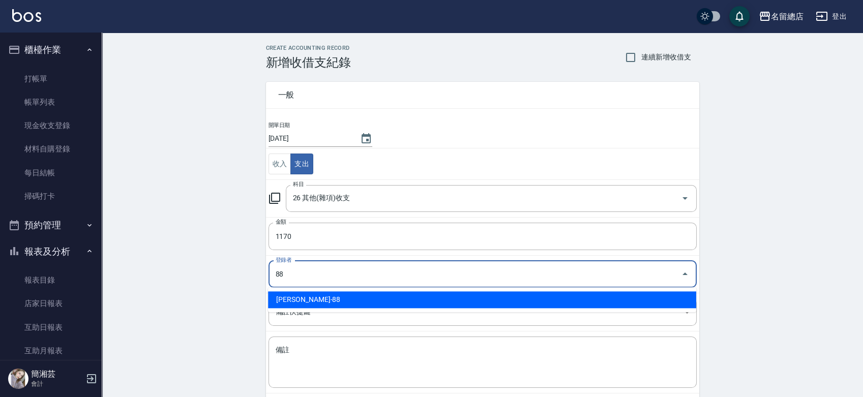
type input "[PERSON_NAME]-88"
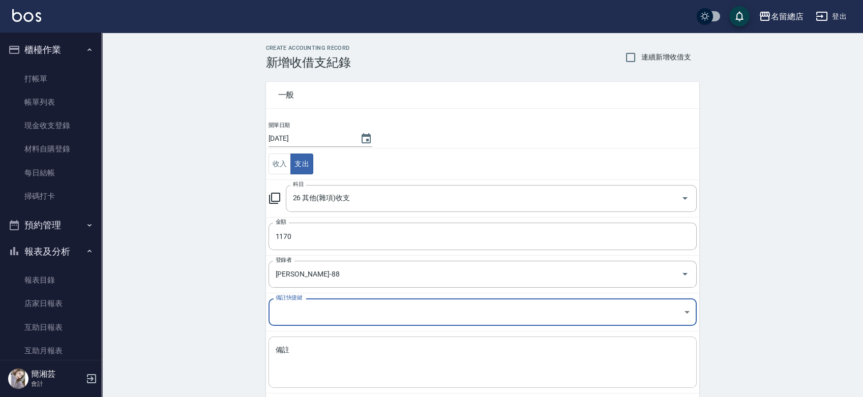
click at [348, 339] on div "x 備註" at bounding box center [482, 362] width 428 height 51
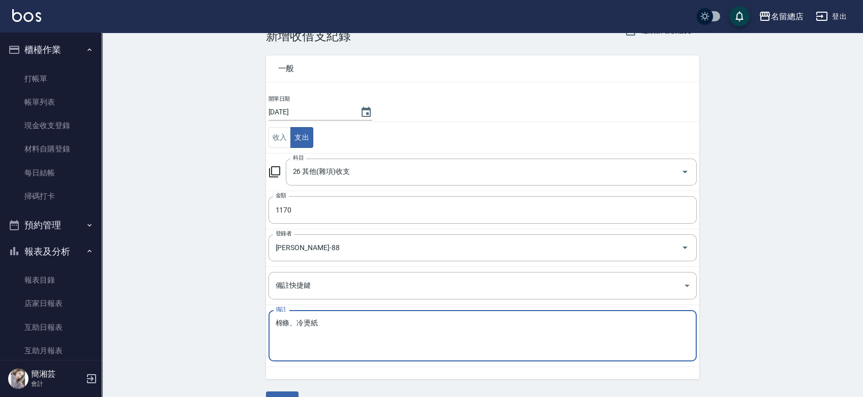
scroll to position [51, 0]
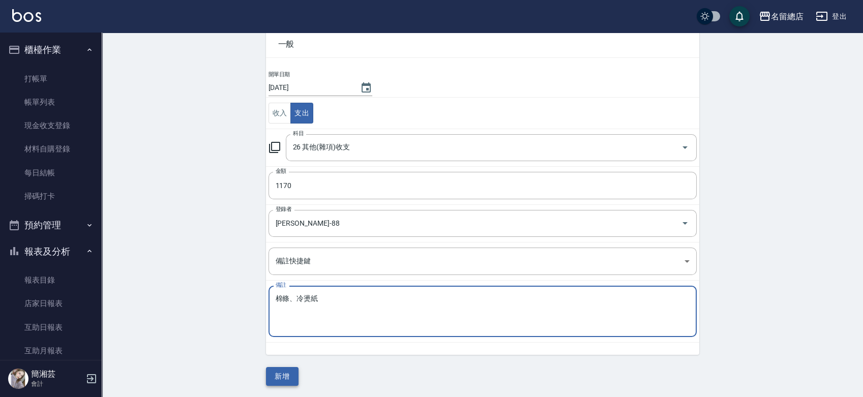
type textarea "棉條、冷燙紙"
click at [281, 377] on button "新增" at bounding box center [282, 376] width 33 height 19
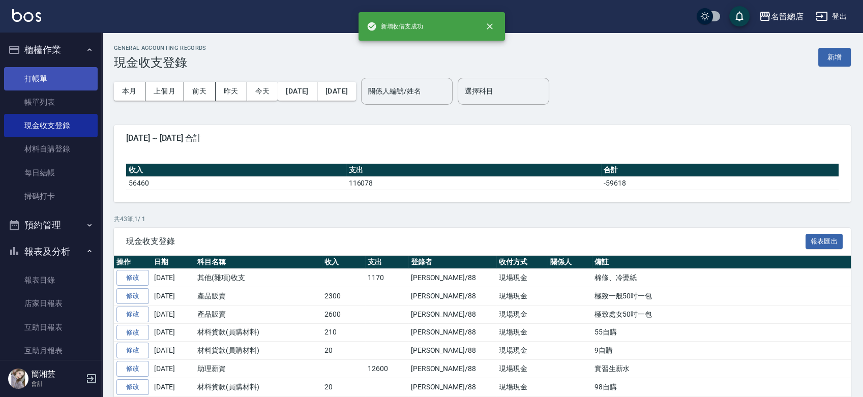
click at [65, 76] on link "打帳單" at bounding box center [51, 78] width 94 height 23
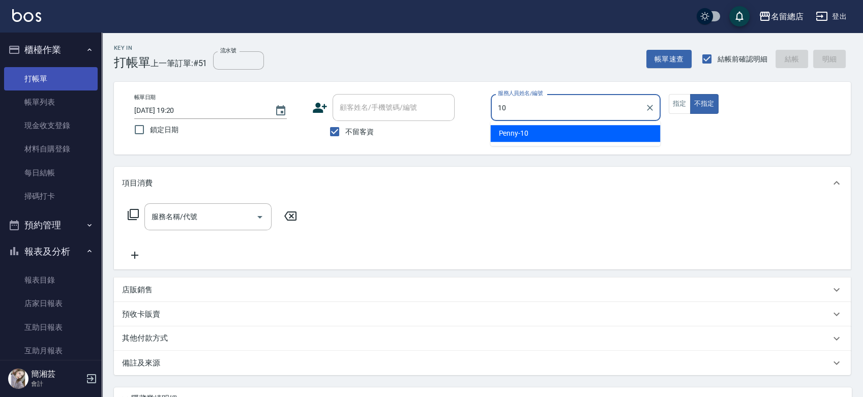
type input "Penny-10"
type button "false"
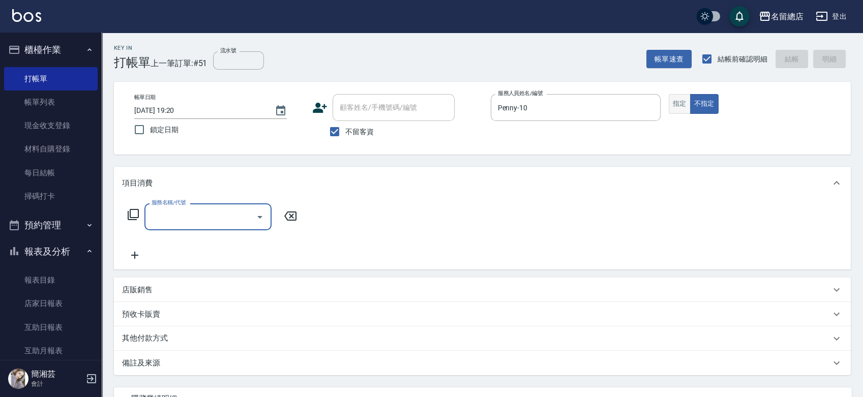
click at [681, 102] on button "指定" at bounding box center [680, 104] width 22 height 20
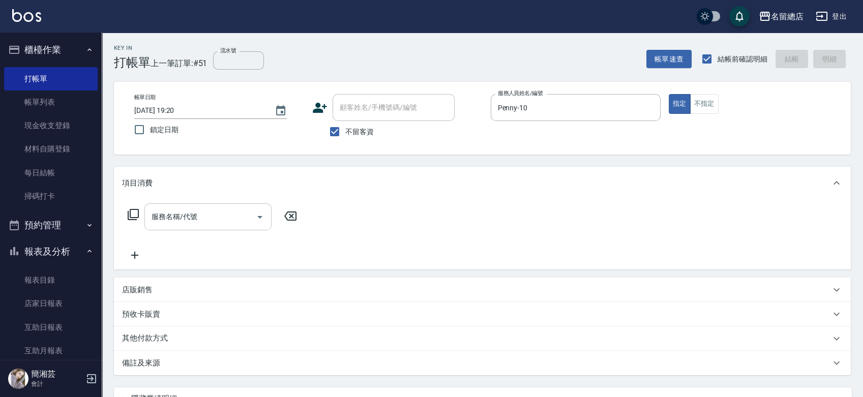
click at [196, 218] on input "服務名稱/代號" at bounding box center [200, 217] width 103 height 18
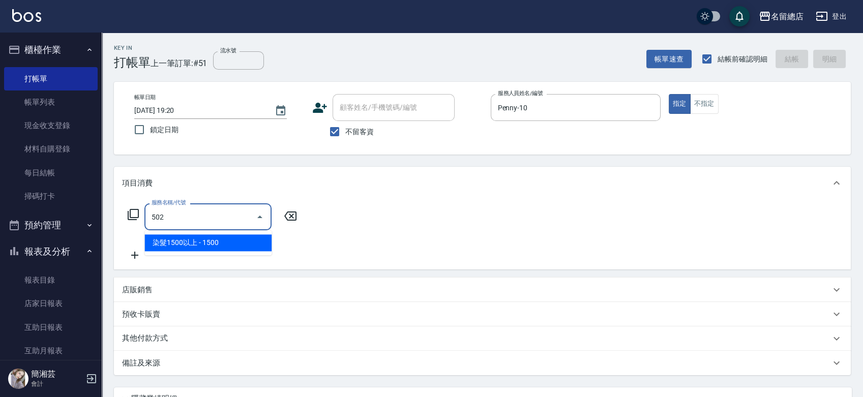
type input "染髮1500以上(502)"
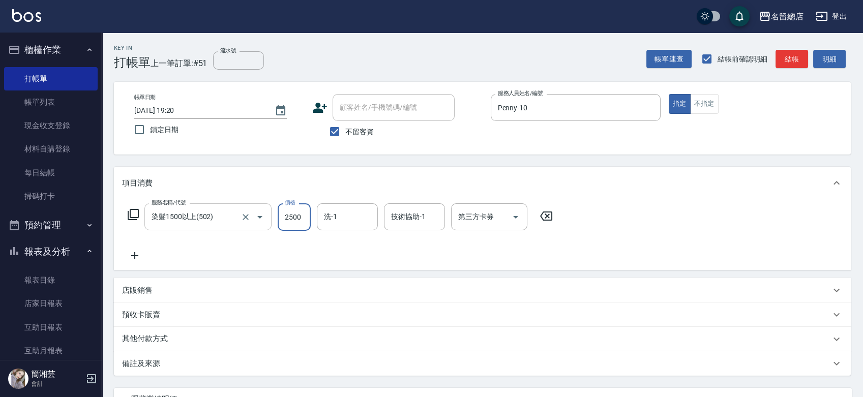
type input "2500"
type input "陳予歆-28"
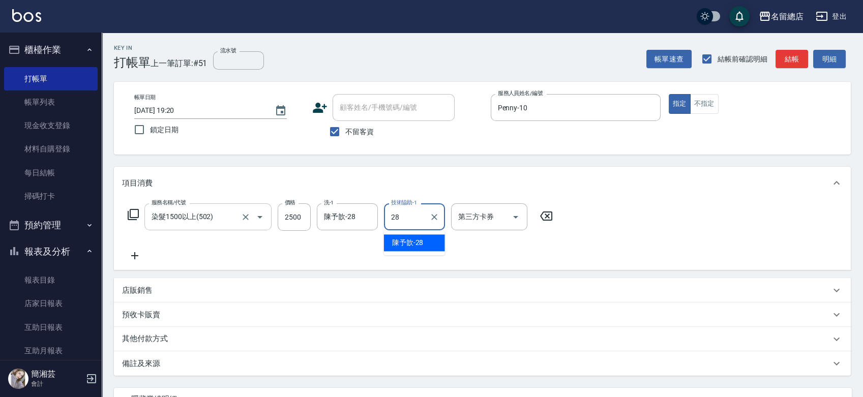
type input "陳予歆-28"
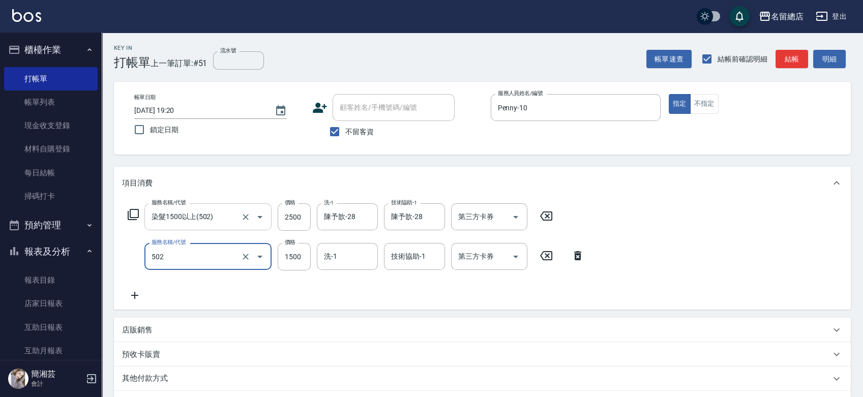
type input "染髮1500以上(502)"
type input "2000"
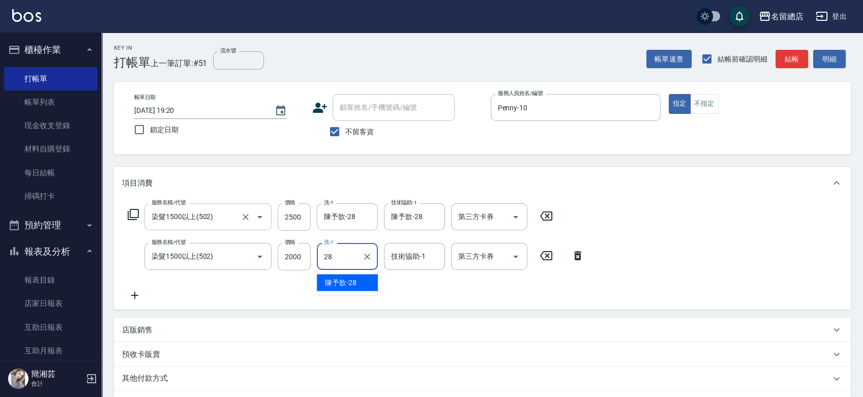
type input "陳予歆-28"
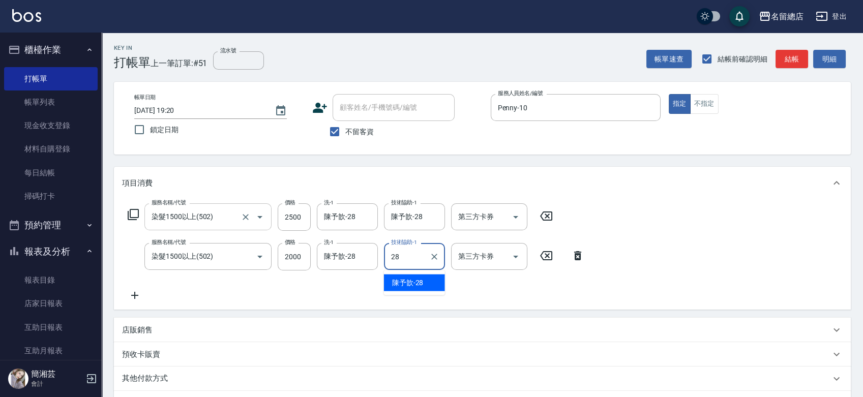
type input "陳予歆-28"
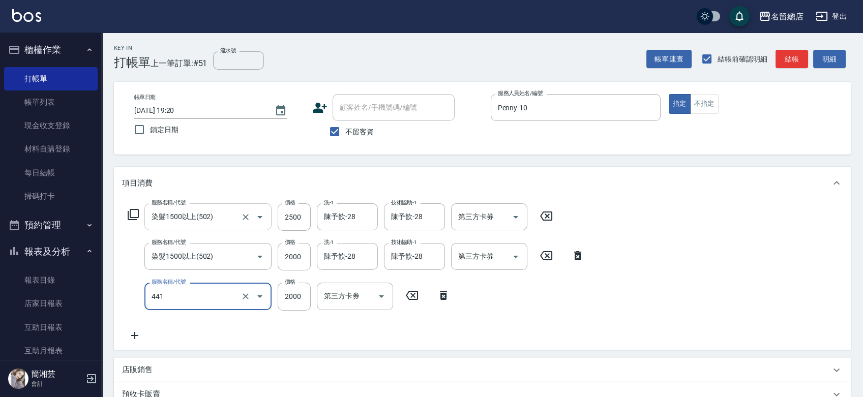
type input "2段自單次1300以上(441)"
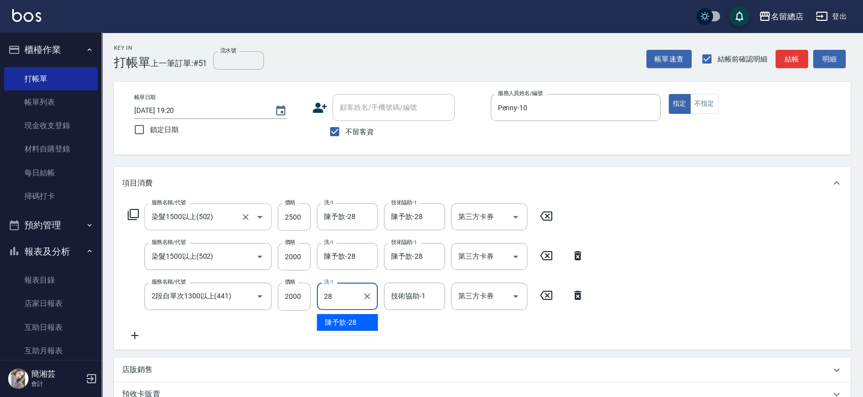
type input "陳予歆-28"
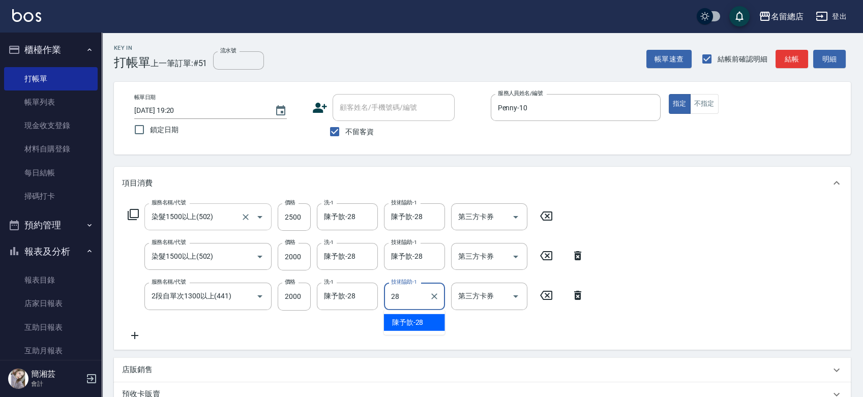
type input "陳予歆-28"
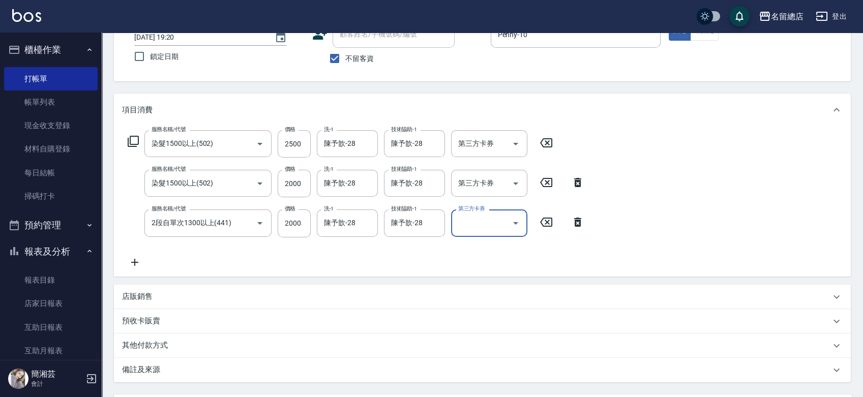
scroll to position [169, 0]
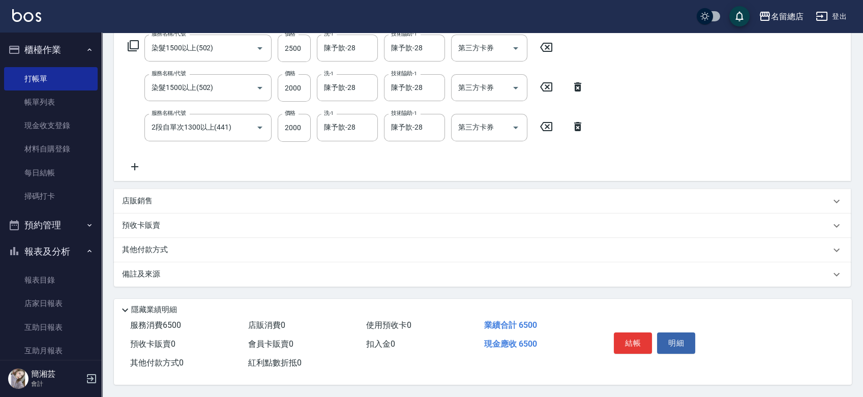
click at [150, 246] on p "其他付款方式" at bounding box center [147, 250] width 51 height 11
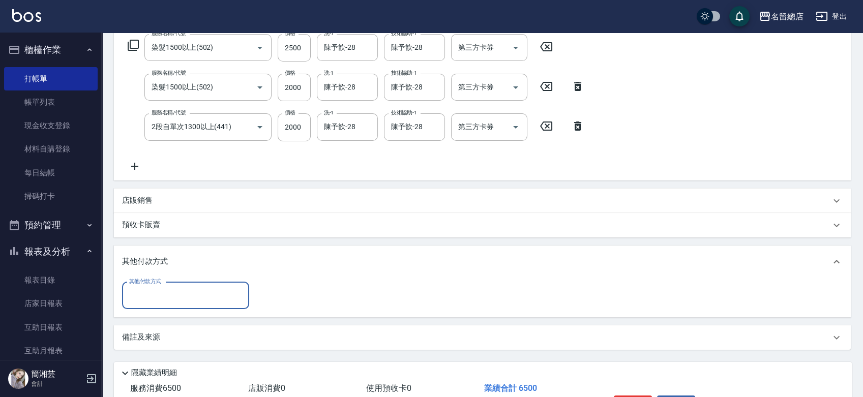
scroll to position [0, 0]
click at [163, 300] on input "其他付款方式" at bounding box center [186, 296] width 118 height 18
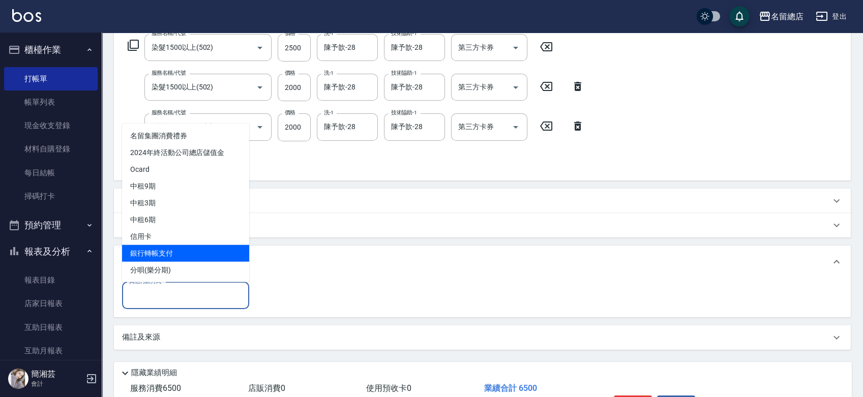
click at [165, 255] on span "銀行轉帳支付" at bounding box center [185, 253] width 127 height 17
type input "銀行轉帳支付"
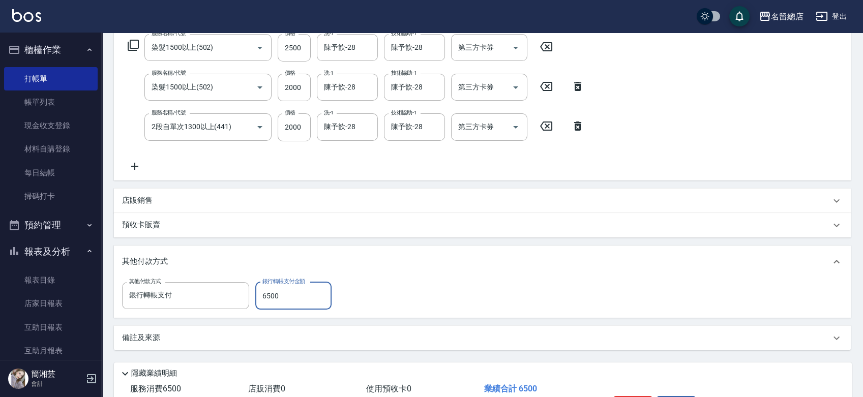
type input "6500"
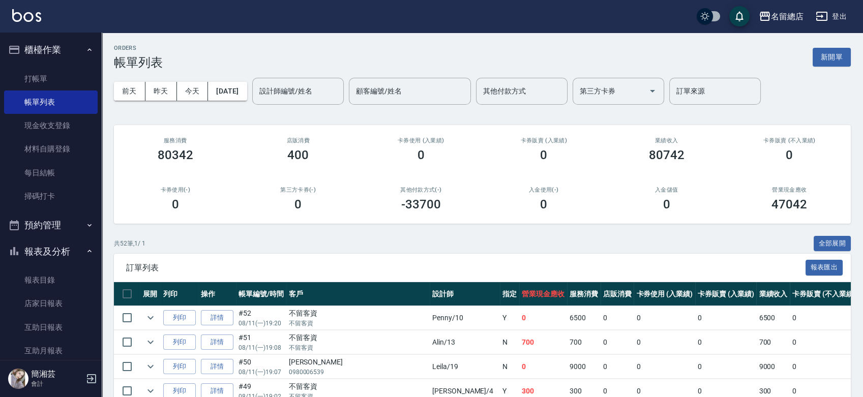
click at [817, 67] on div "ORDERS 帳單列表 新開單" at bounding box center [482, 57] width 737 height 25
click at [826, 61] on button "新開單" at bounding box center [832, 57] width 38 height 19
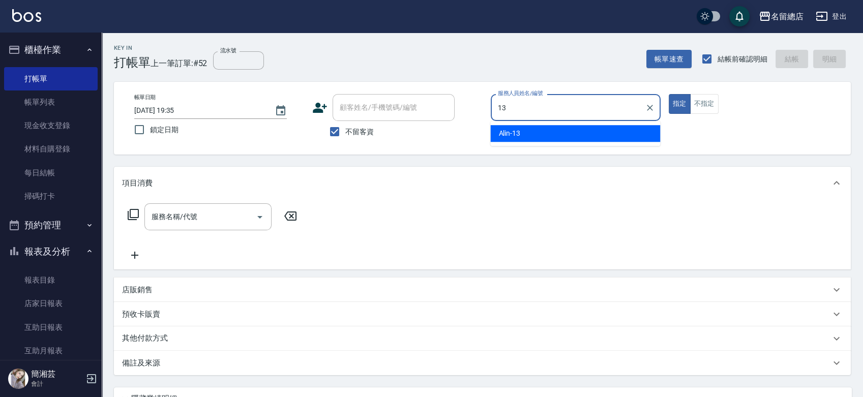
type input "Alin-13"
type button "true"
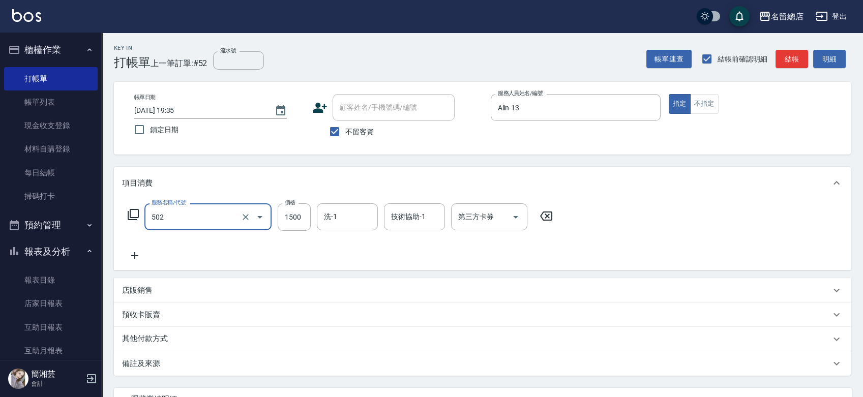
type input "染髮1500以上(502)"
type input "2000"
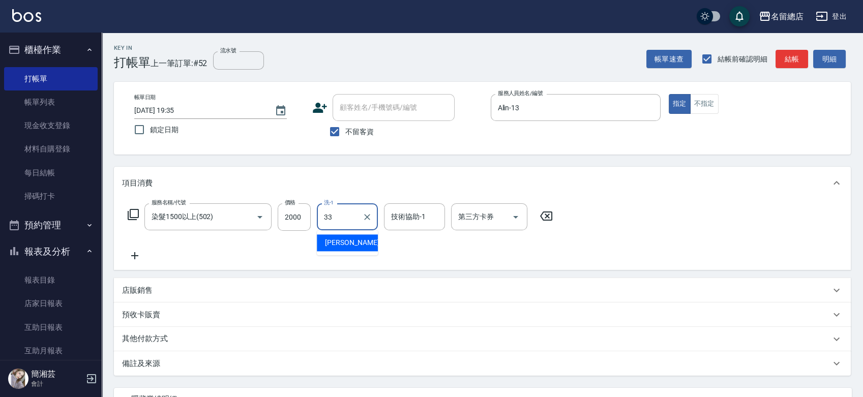
type input "[PERSON_NAME]-33"
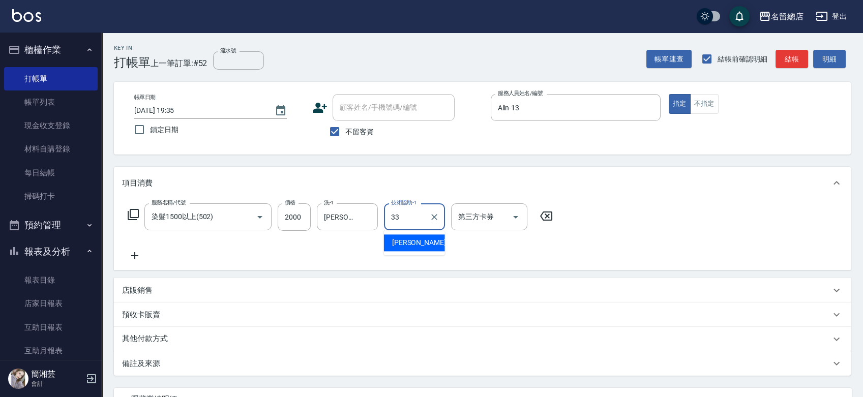
type input "[PERSON_NAME]-33"
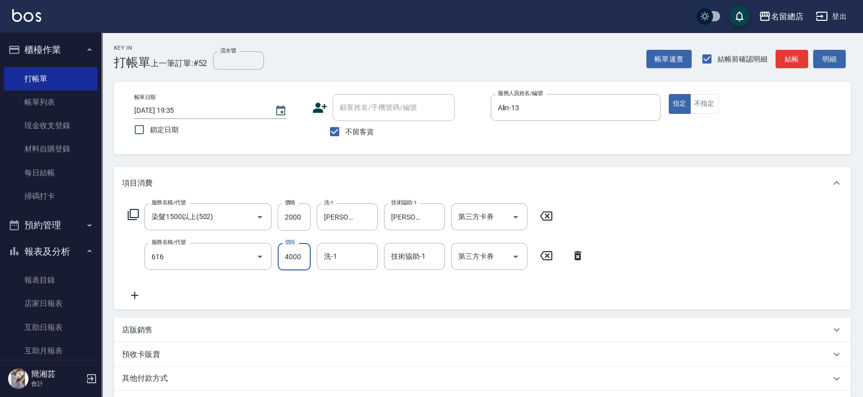
type input "自備接髮(616)"
type input "4500"
type input "[PERSON_NAME]-33"
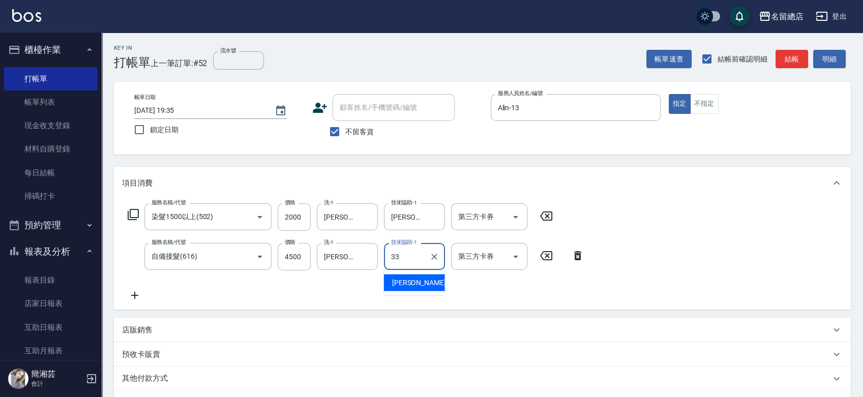
type input "[PERSON_NAME]-33"
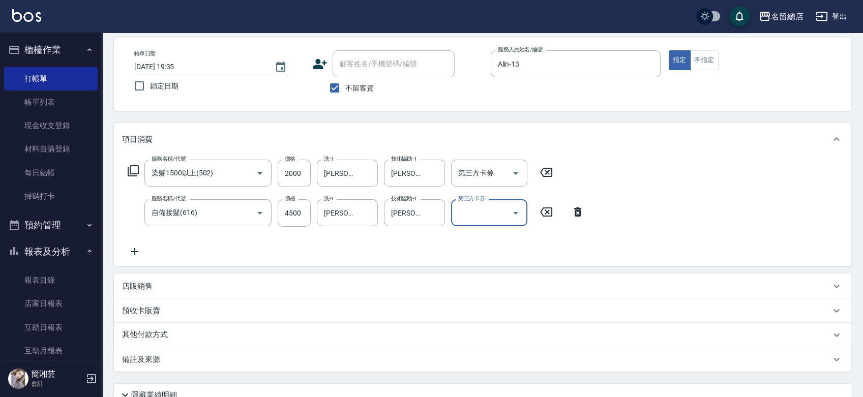
scroll to position [56, 0]
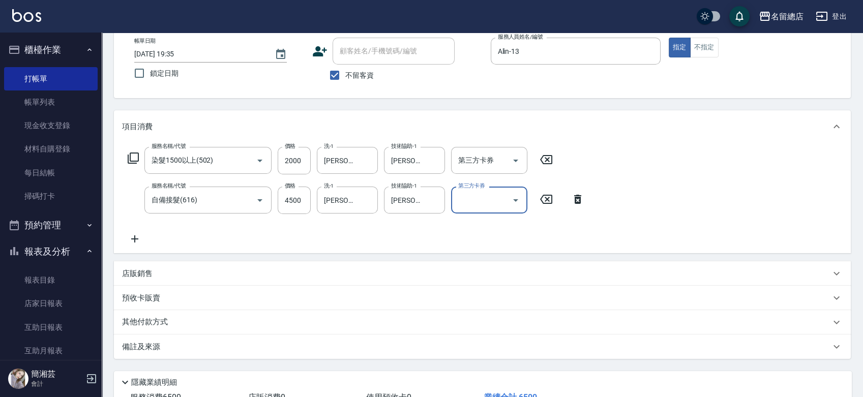
click at [205, 331] on div "其他付款方式" at bounding box center [482, 322] width 737 height 24
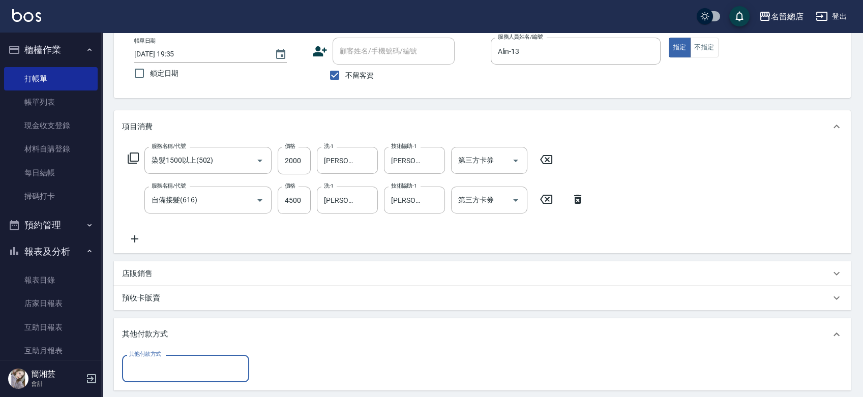
scroll to position [0, 0]
drag, startPoint x: 214, startPoint y: 365, endPoint x: 210, endPoint y: 360, distance: 6.9
click at [214, 365] on input "其他付款方式" at bounding box center [186, 369] width 118 height 18
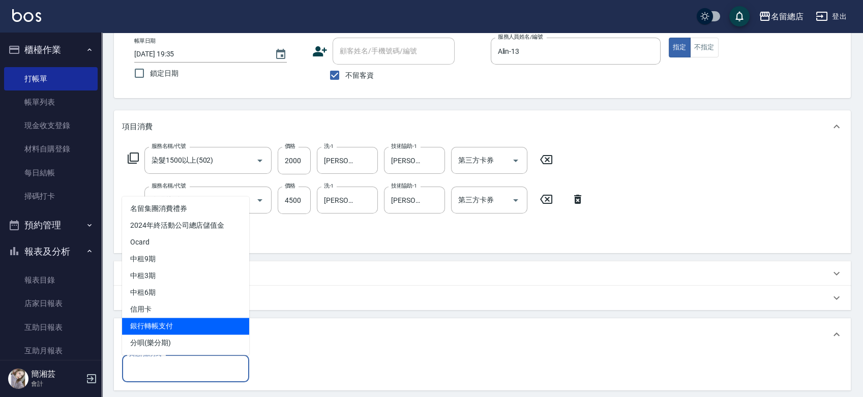
click at [206, 324] on span "銀行轉帳支付" at bounding box center [185, 326] width 127 height 17
type input "銀行轉帳支付"
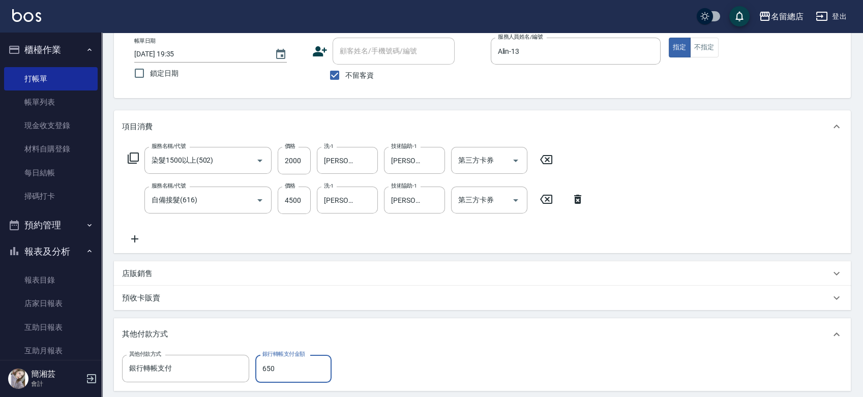
type input "6500"
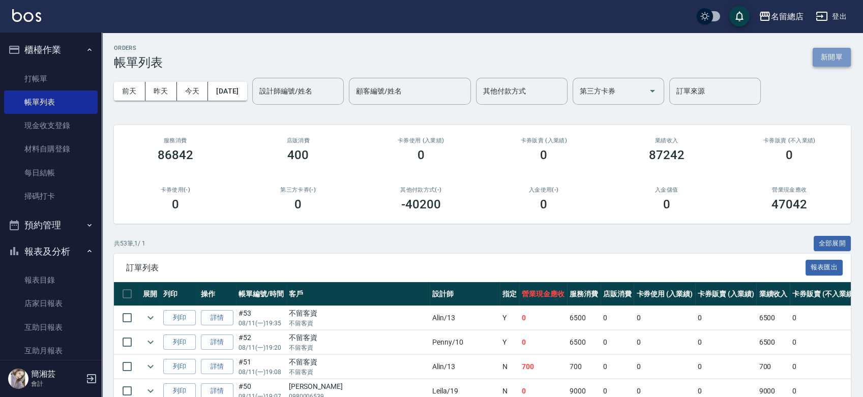
click at [839, 48] on button "新開單" at bounding box center [832, 57] width 38 height 19
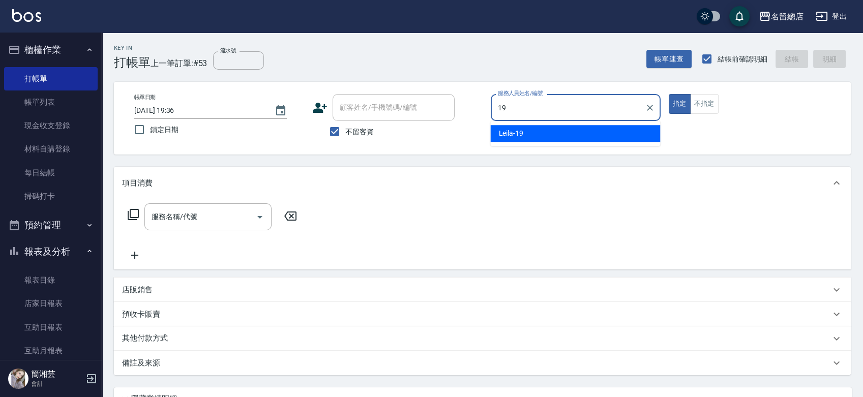
type input "Leila-19"
type button "true"
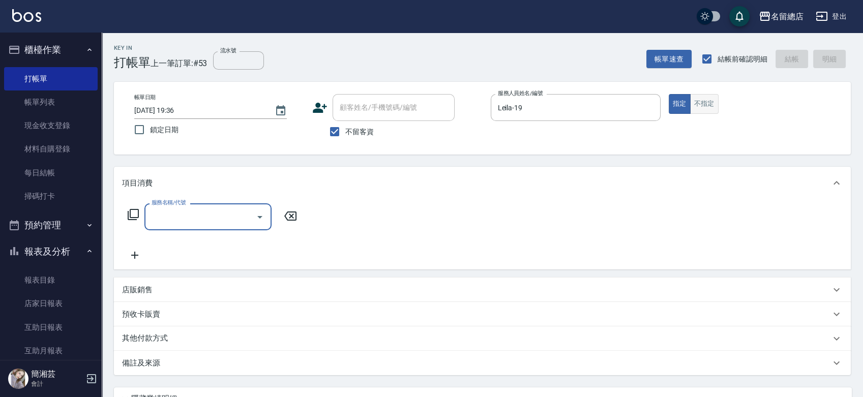
click at [700, 98] on button "不指定" at bounding box center [704, 104] width 28 height 20
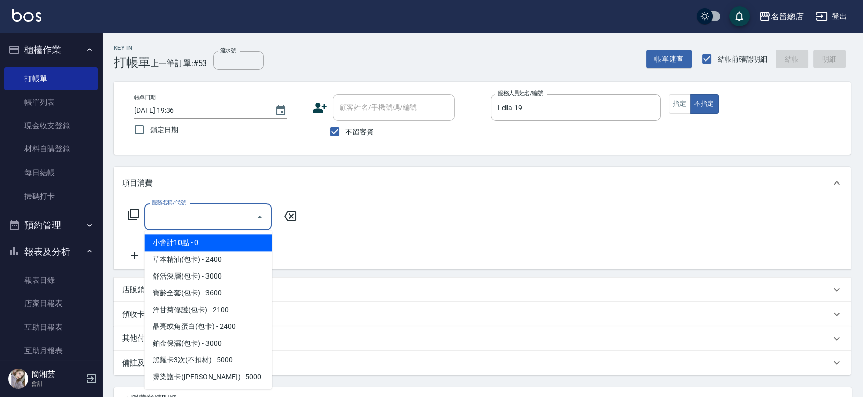
click at [194, 225] on input "服務名稱/代號" at bounding box center [200, 217] width 103 height 18
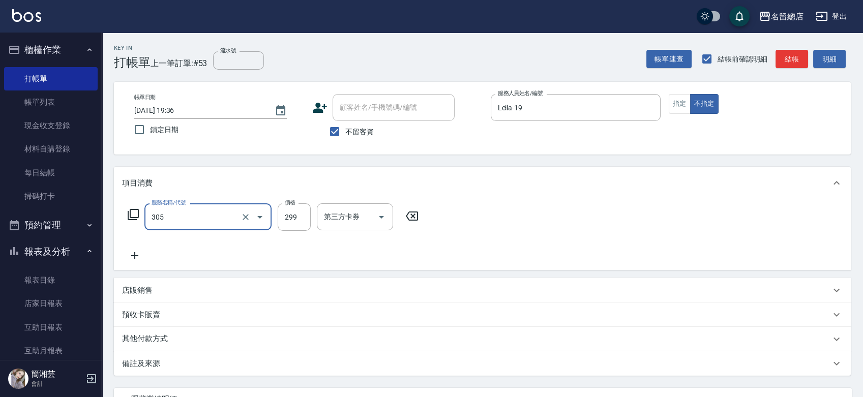
type input "剪髮(305)"
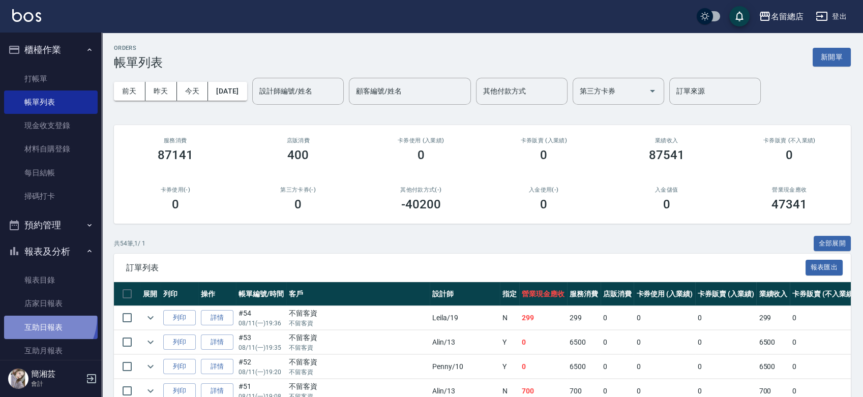
click at [36, 317] on link "互助日報表" at bounding box center [51, 327] width 94 height 23
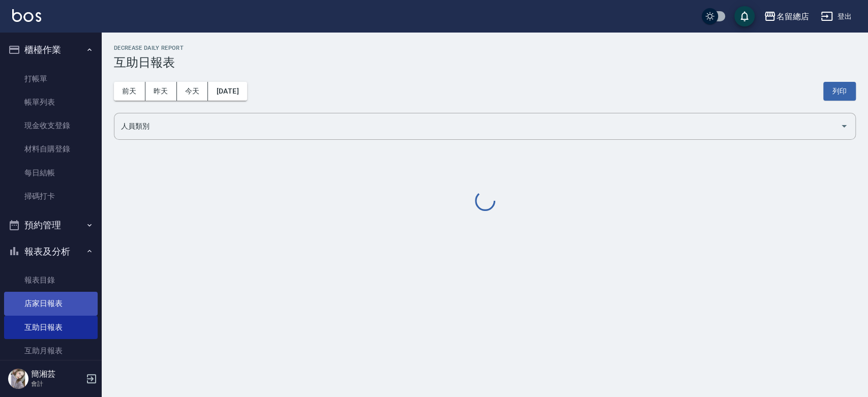
click at [37, 308] on link "店家日報表" at bounding box center [51, 303] width 94 height 23
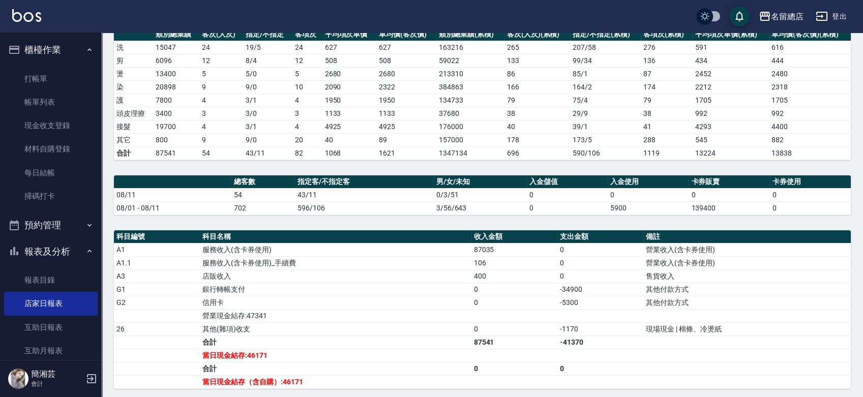
scroll to position [169, 0]
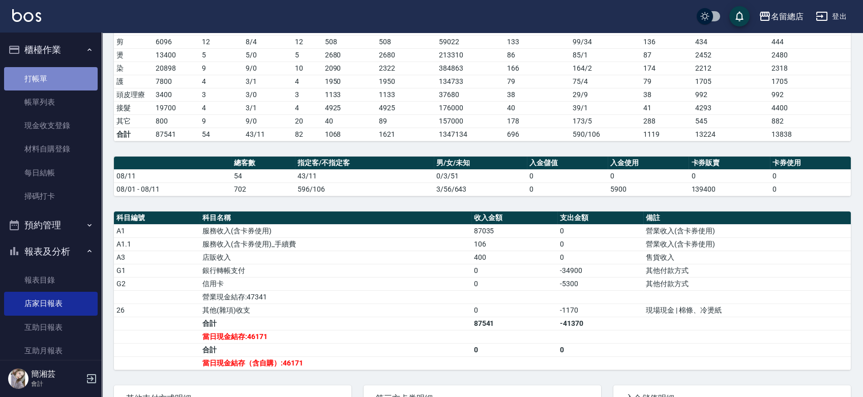
click at [70, 84] on link "打帳單" at bounding box center [51, 78] width 94 height 23
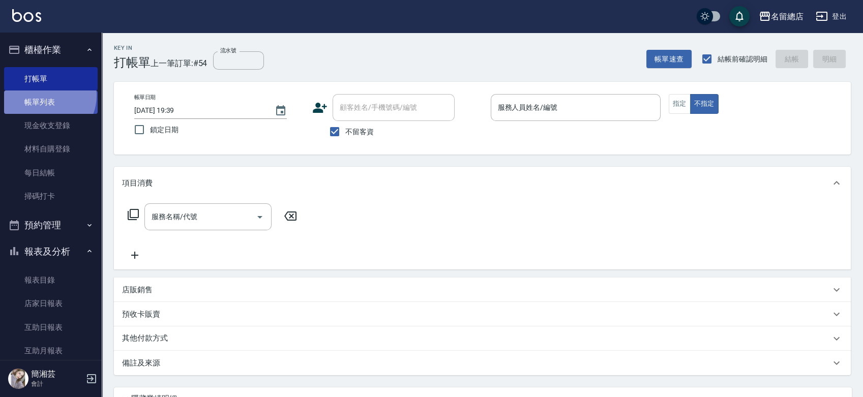
click at [45, 96] on link "帳單列表" at bounding box center [51, 102] width 94 height 23
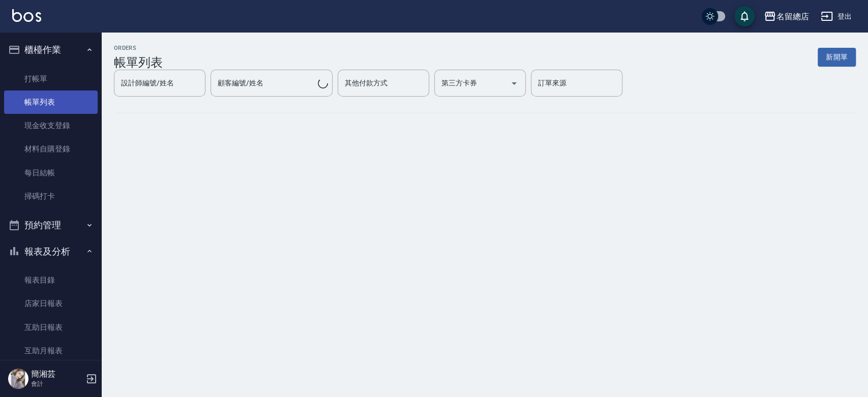
click at [46, 101] on link "帳單列表" at bounding box center [51, 102] width 94 height 23
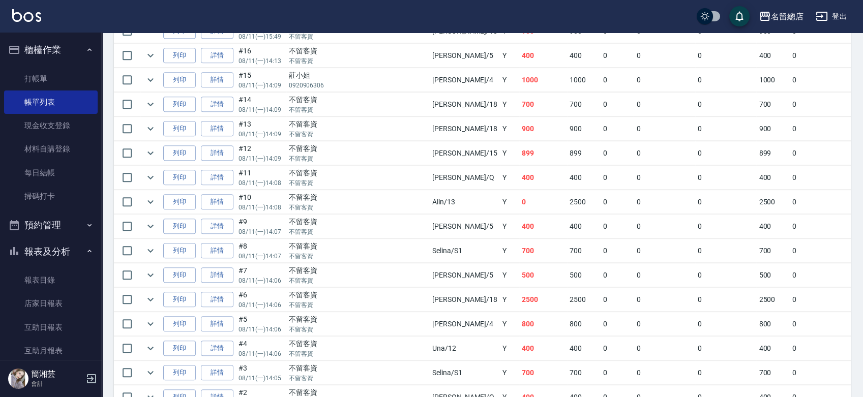
scroll to position [1130, 0]
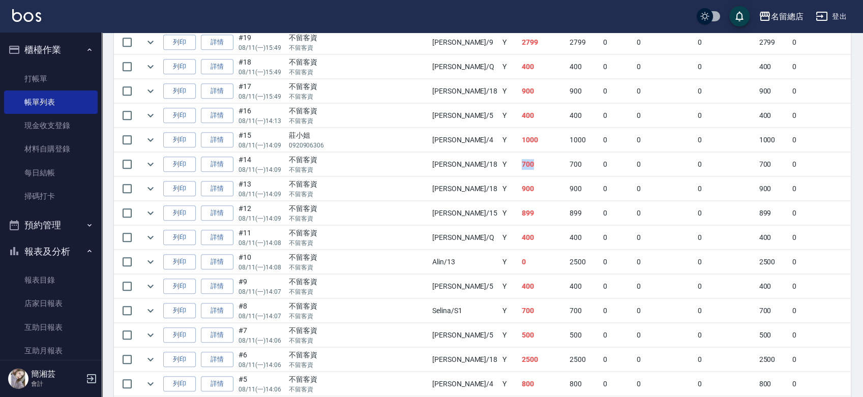
drag, startPoint x: 433, startPoint y: 159, endPoint x: 468, endPoint y: 162, distance: 34.7
click at [464, 159] on tr "列印 詳情 #14 08/11 (一) 14:09 不留客資 不留客資 [PERSON_NAME] /18 Y 700 700 0 0 0 700 0 0 0…" at bounding box center [606, 165] width 984 height 24
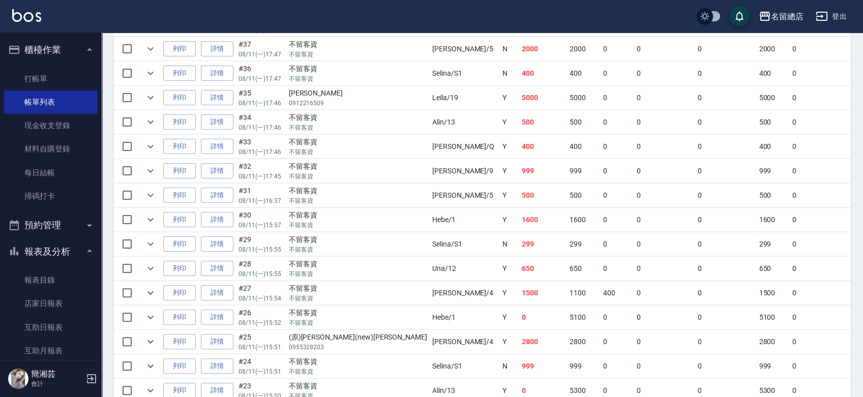
scroll to position [678, 0]
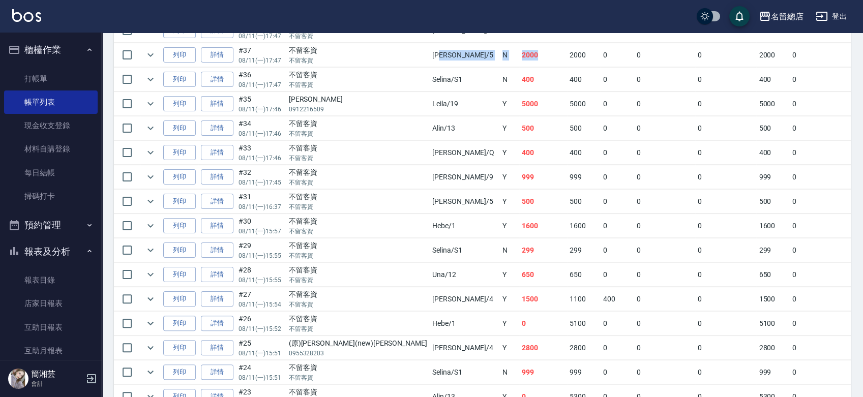
drag, startPoint x: 381, startPoint y: 47, endPoint x: 476, endPoint y: 55, distance: 95.0
click at [473, 54] on tr "列印 詳情 #37 08/11 (一) 17:47 不留客資 不留客資 Kelly /5 N 2000 2000 0 0 0 2000 0 0 0 0 0" at bounding box center [606, 55] width 984 height 24
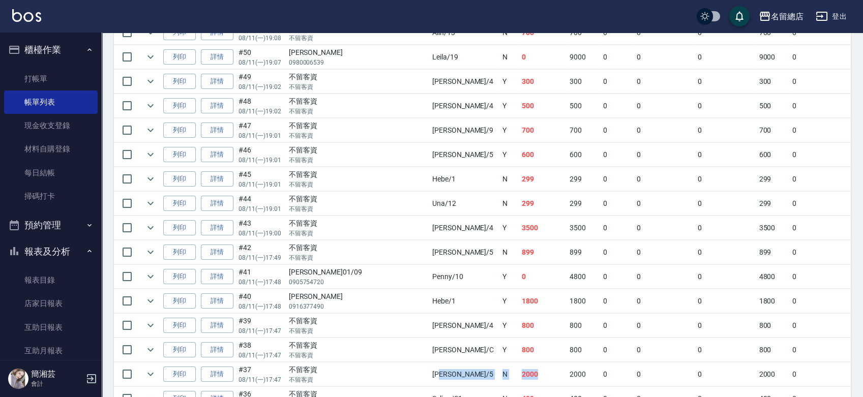
scroll to position [339, 0]
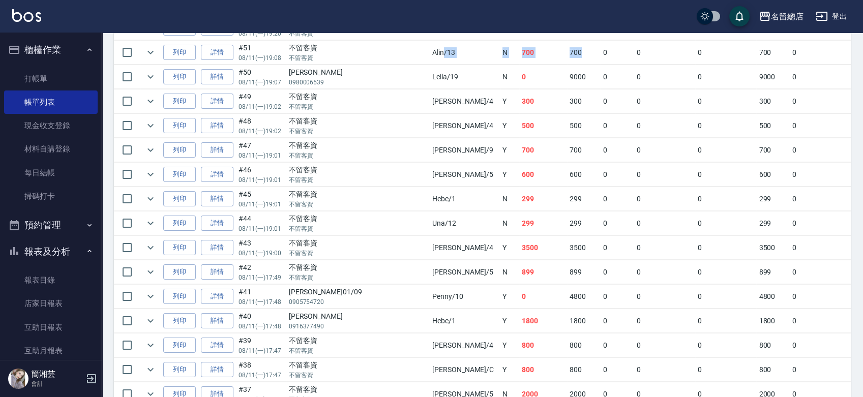
drag, startPoint x: 390, startPoint y: 53, endPoint x: 528, endPoint y: 58, distance: 138.4
click at [528, 58] on tr "列印 詳情 #51 08/11 (一) 19:08 不留客資 不留客資 Alin /13 N 700 700 0 0 0 700 0 0 0 0 0" at bounding box center [606, 53] width 984 height 24
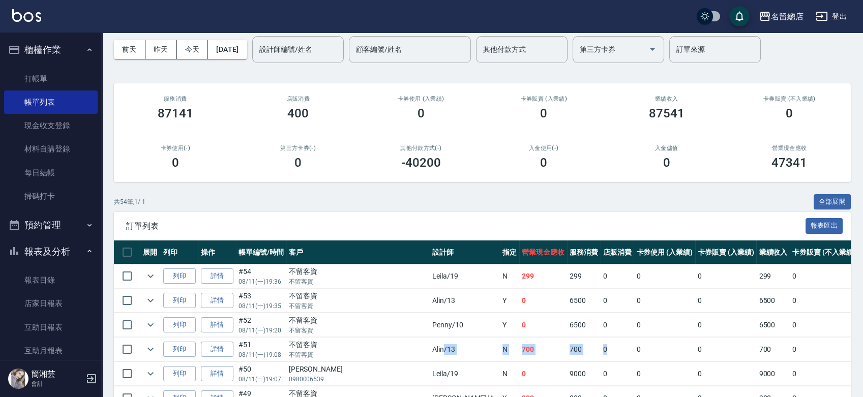
scroll to position [0, 0]
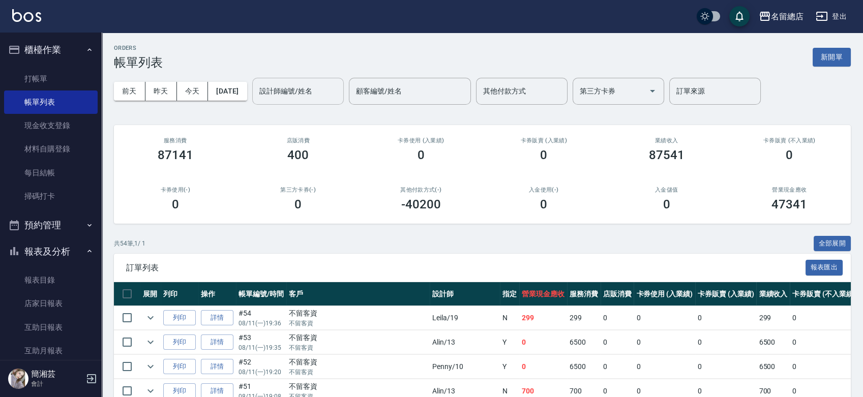
click at [331, 96] on input "設計師編號/姓名" at bounding box center [298, 91] width 82 height 18
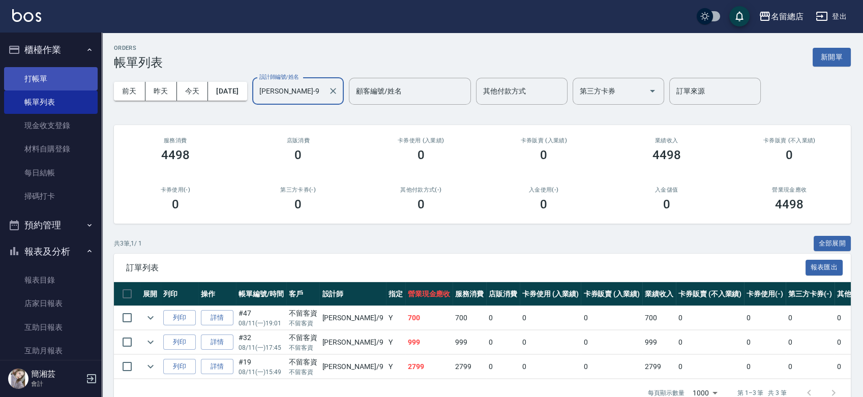
type input "[PERSON_NAME]-9"
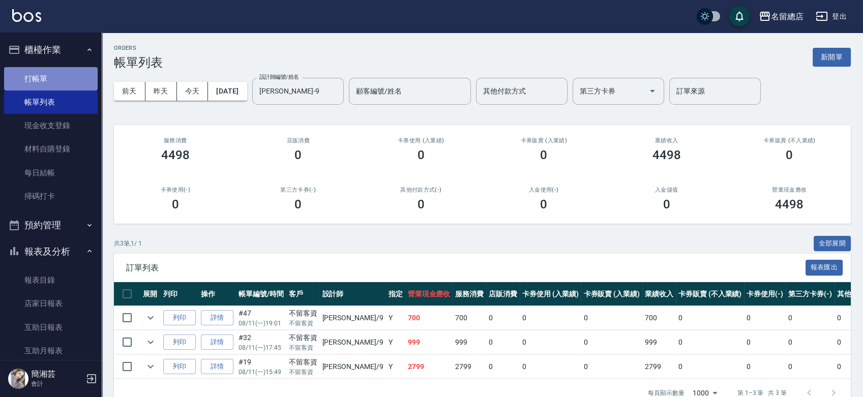
click at [54, 75] on link "打帳單" at bounding box center [51, 78] width 94 height 23
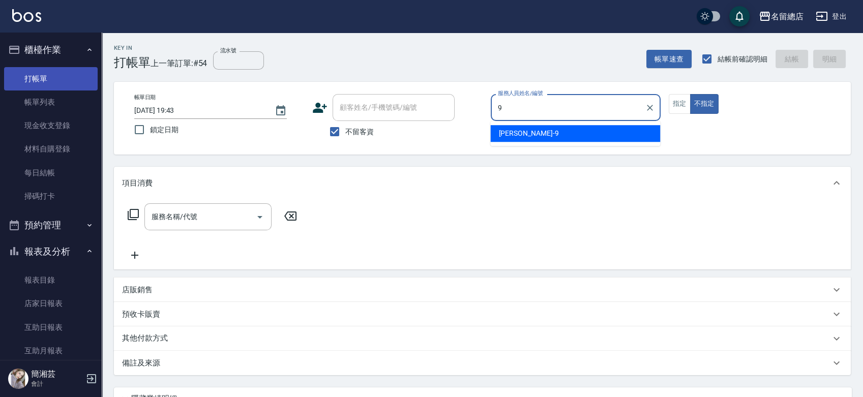
type input "[PERSON_NAME]-9"
type button "false"
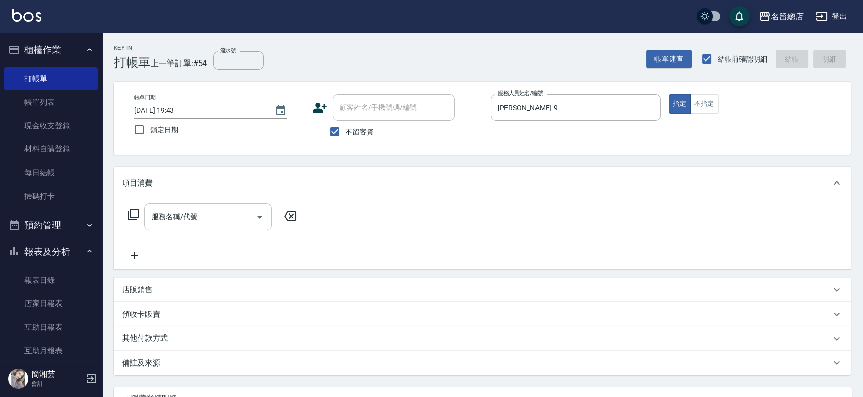
click at [193, 210] on input "服務名稱/代號" at bounding box center [200, 217] width 103 height 18
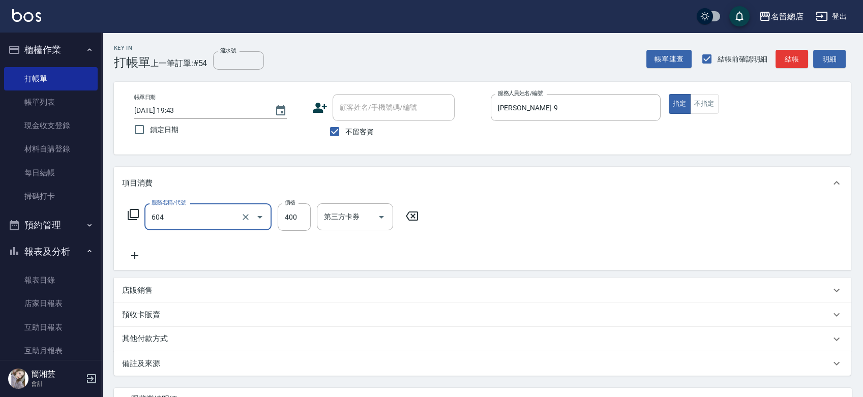
type input "健康洗髮(604)"
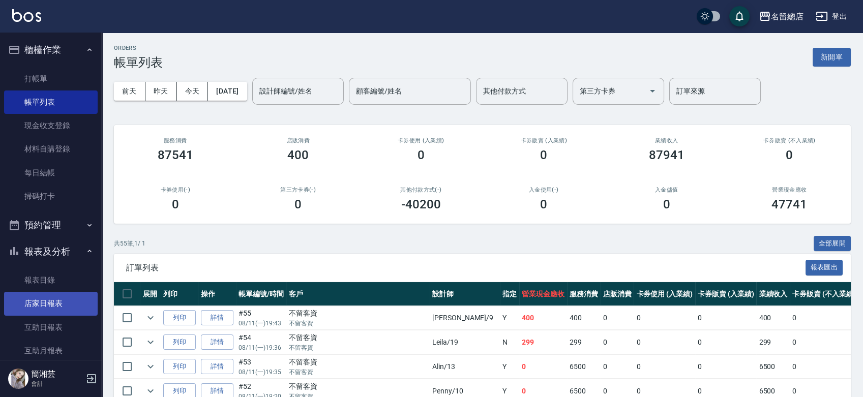
click at [52, 306] on link "店家日報表" at bounding box center [51, 303] width 94 height 23
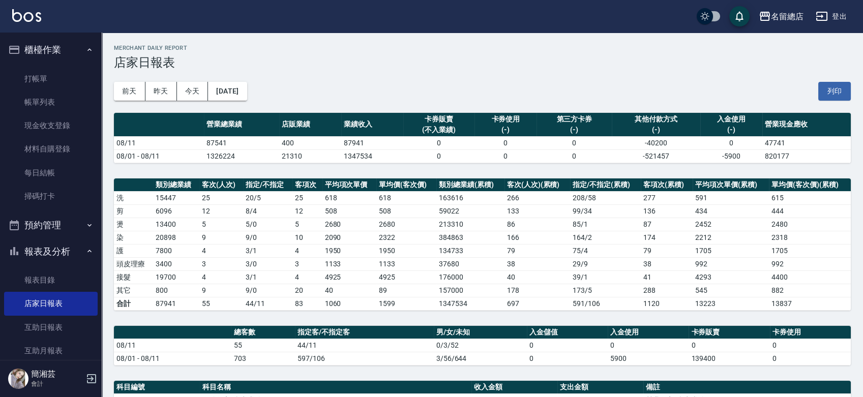
click at [833, 82] on button "列印" at bounding box center [834, 91] width 33 height 19
click at [31, 113] on link "帳單列表" at bounding box center [51, 102] width 94 height 23
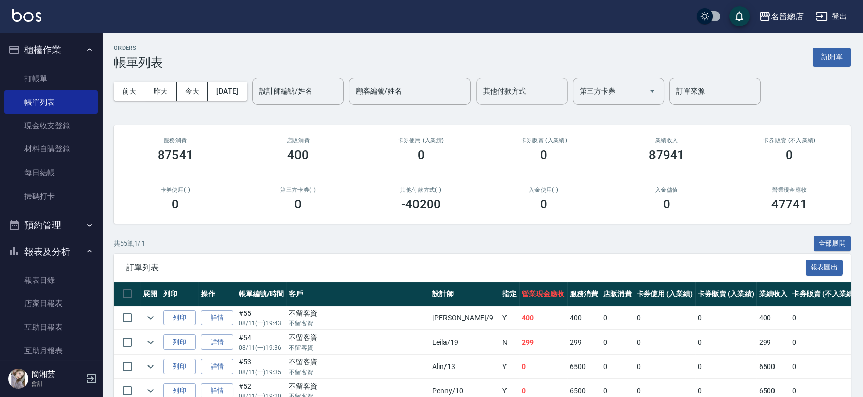
click at [515, 101] on div "其他付款方式" at bounding box center [522, 91] width 92 height 27
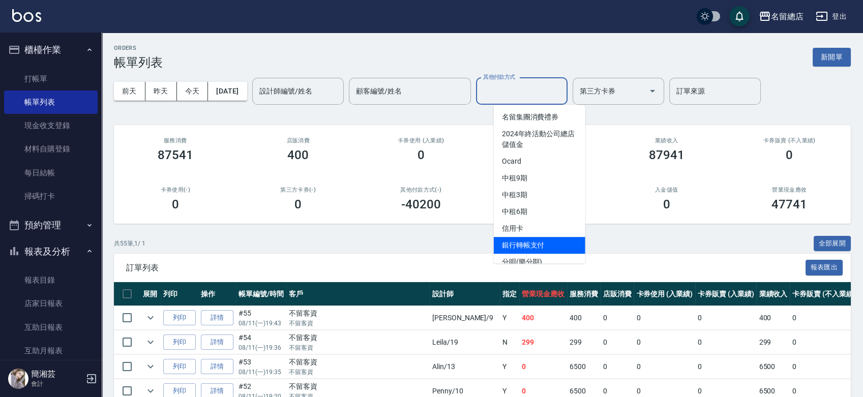
click at [539, 241] on span "銀行轉帳支付" at bounding box center [540, 245] width 92 height 17
type input "銀行轉帳支付"
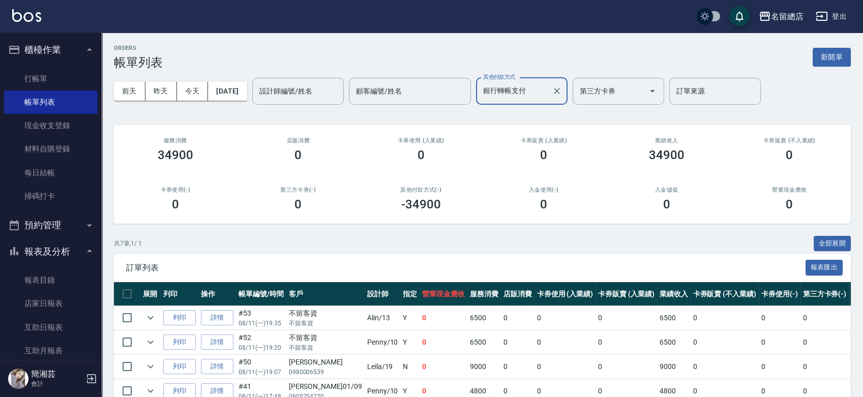
scroll to position [113, 0]
